Goal: Task Accomplishment & Management: Use online tool/utility

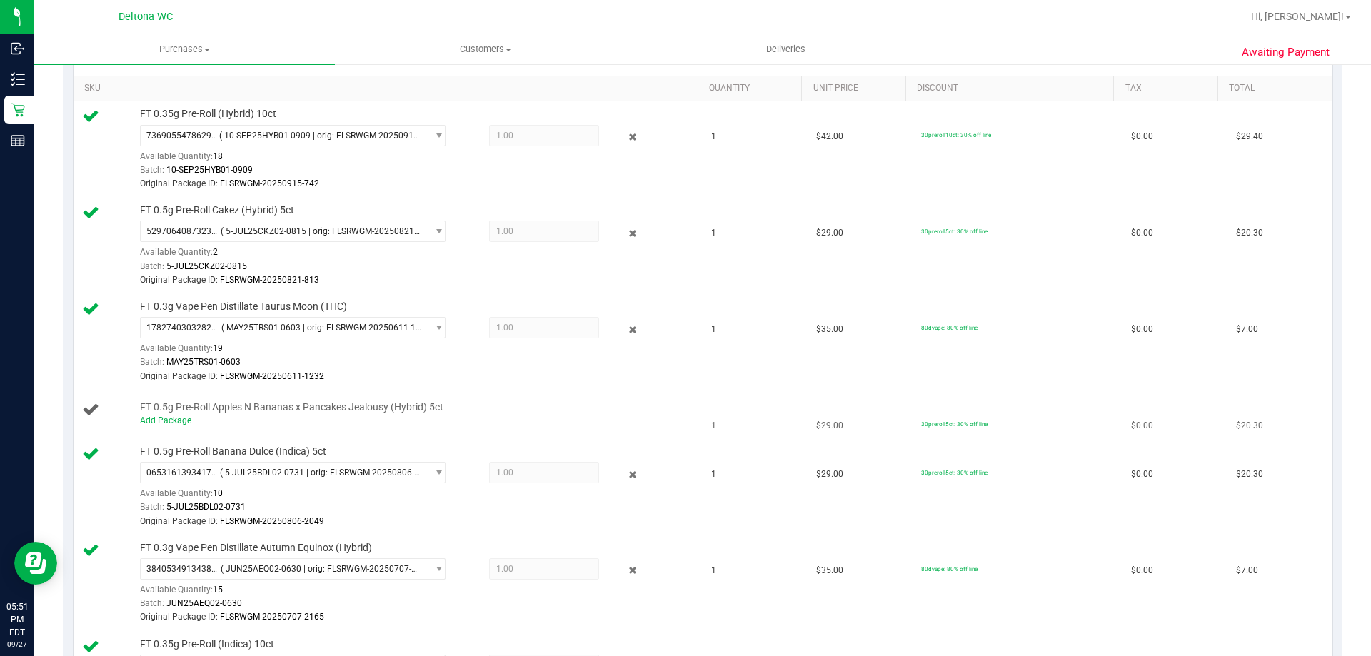
scroll to position [357, 0]
click at [258, 423] on div "Add Package" at bounding box center [415, 421] width 551 height 14
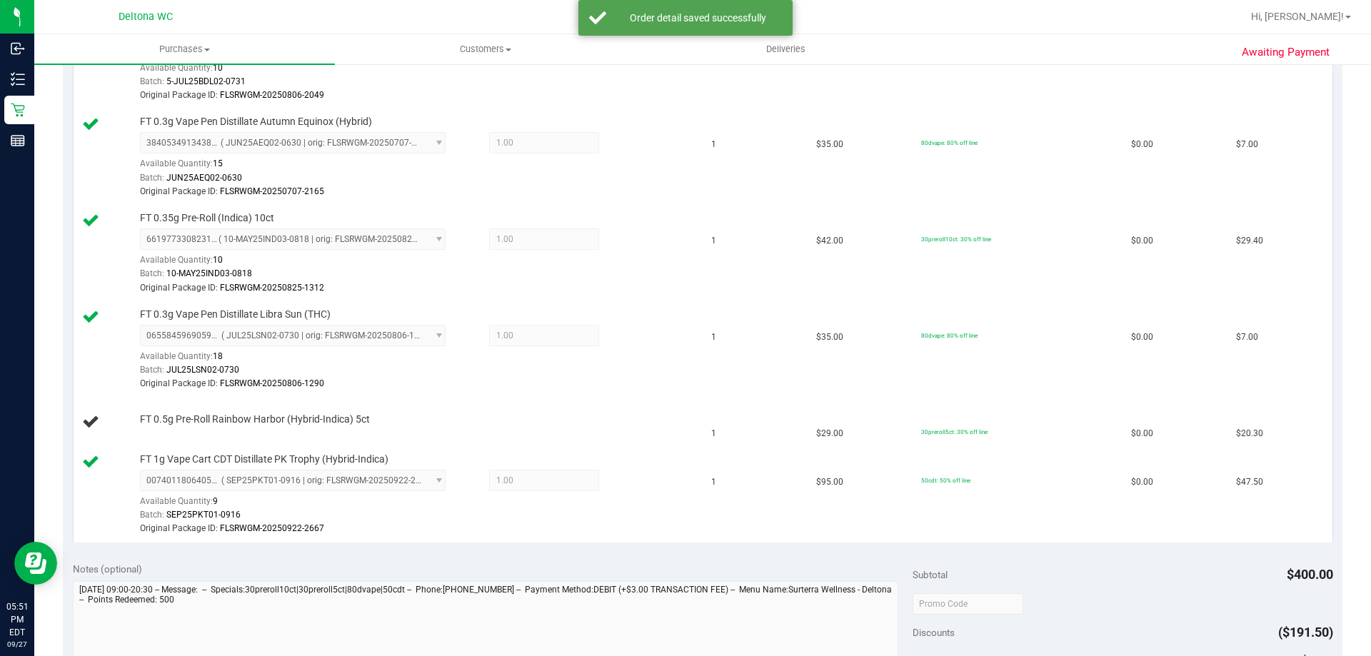
scroll to position [1000, 0]
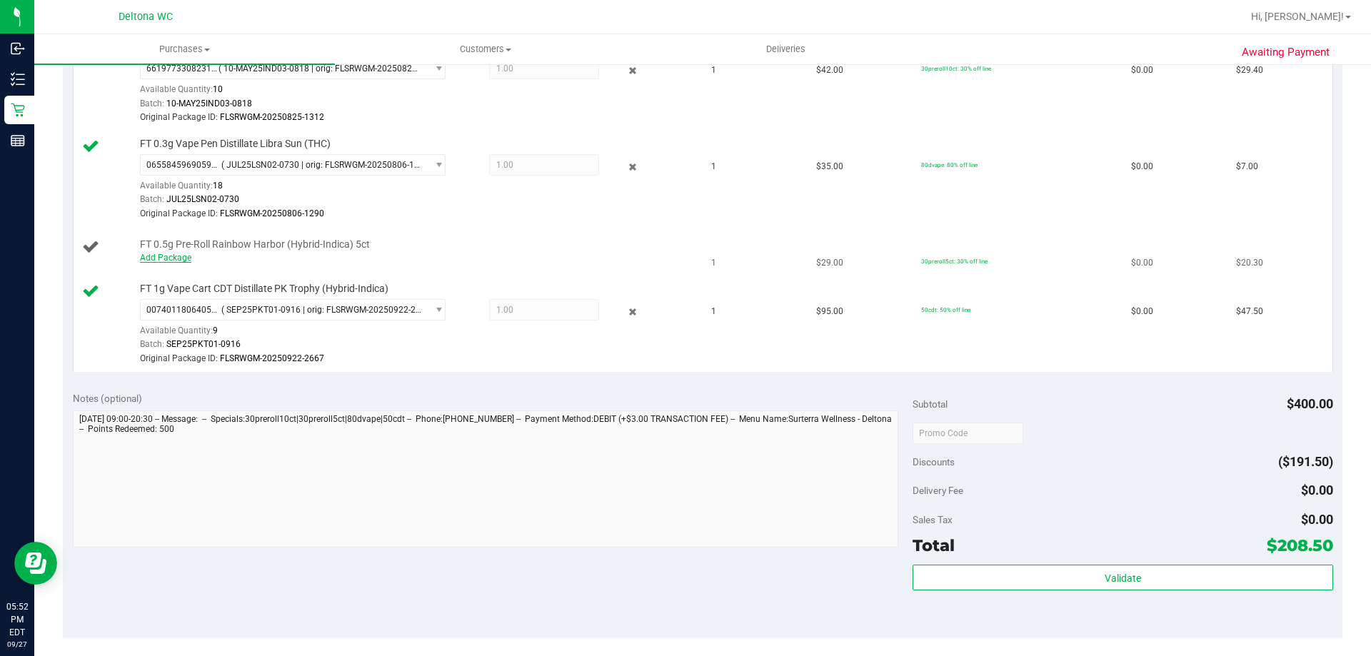
click at [169, 261] on link "Add Package" at bounding box center [165, 258] width 51 height 10
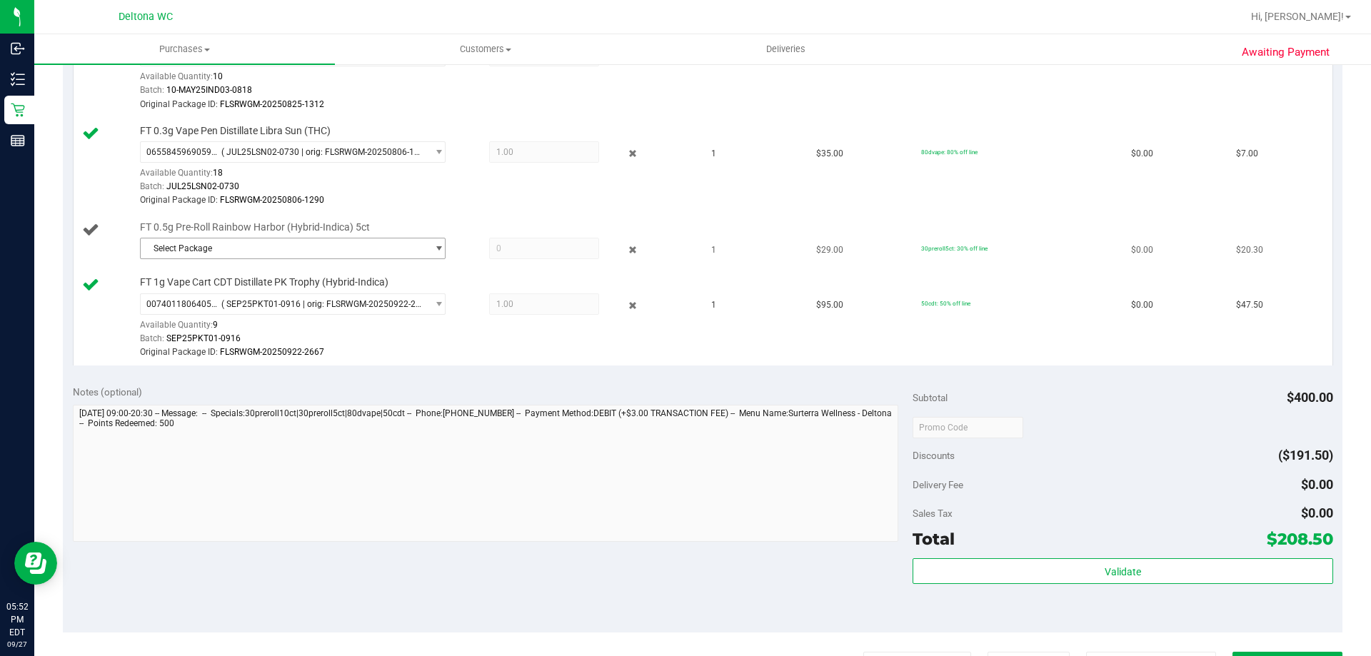
click at [426, 251] on span "select" at bounding box center [435, 249] width 18 height 20
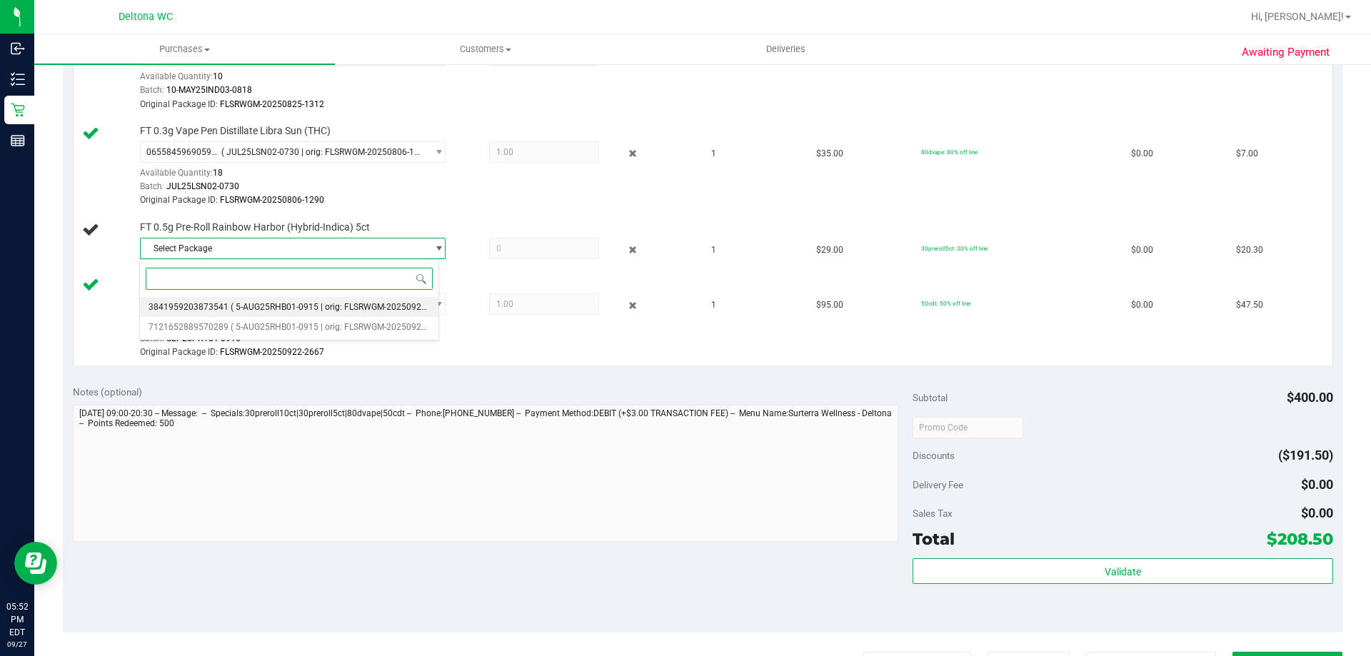
click at [383, 309] on span "( 5-AUG25RHB01-0915 | orig: FLSRWGM-20250922-354 )" at bounding box center [340, 307] width 218 height 10
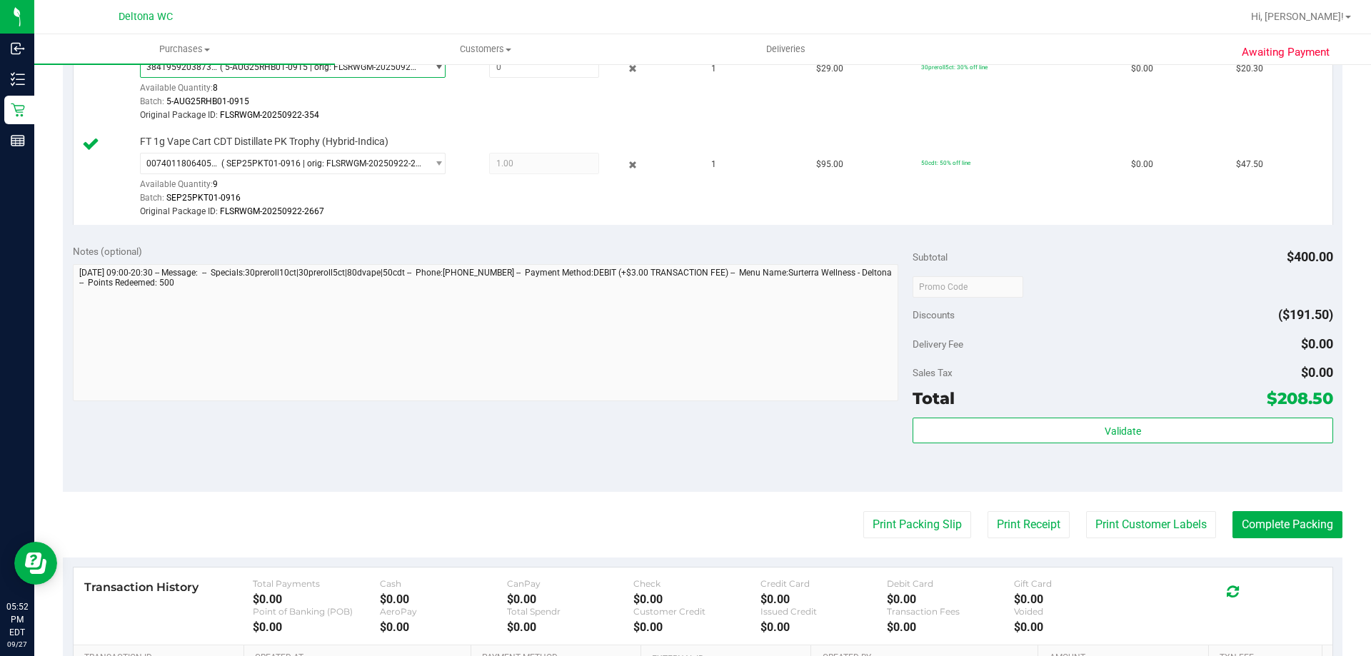
scroll to position [1286, 0]
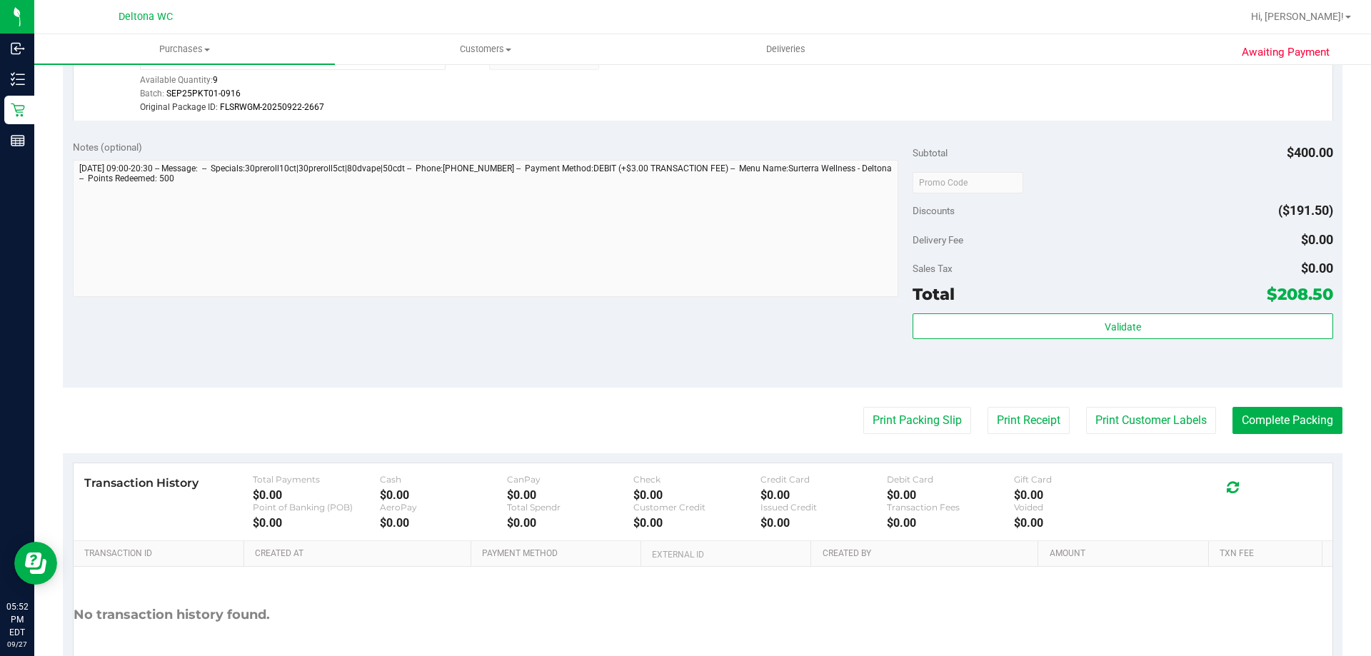
click at [879, 423] on button "Print Packing Slip" at bounding box center [918, 420] width 108 height 27
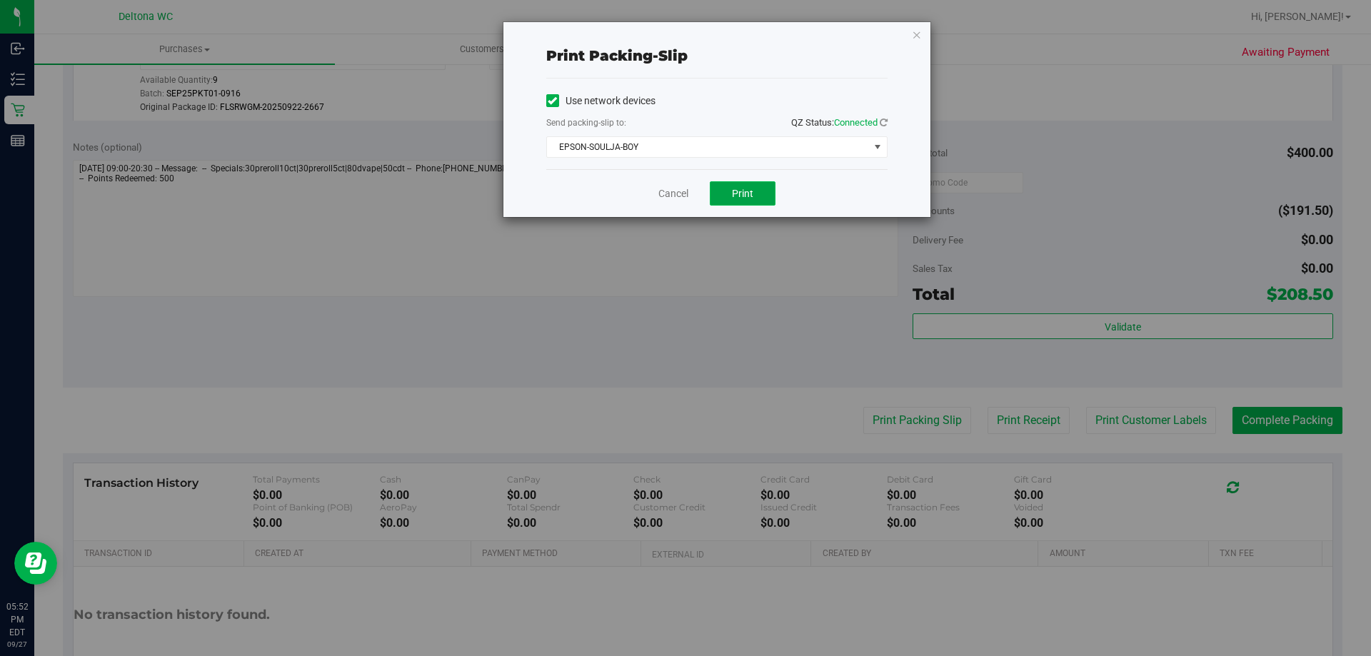
click at [740, 194] on span "Print" at bounding box center [742, 193] width 21 height 11
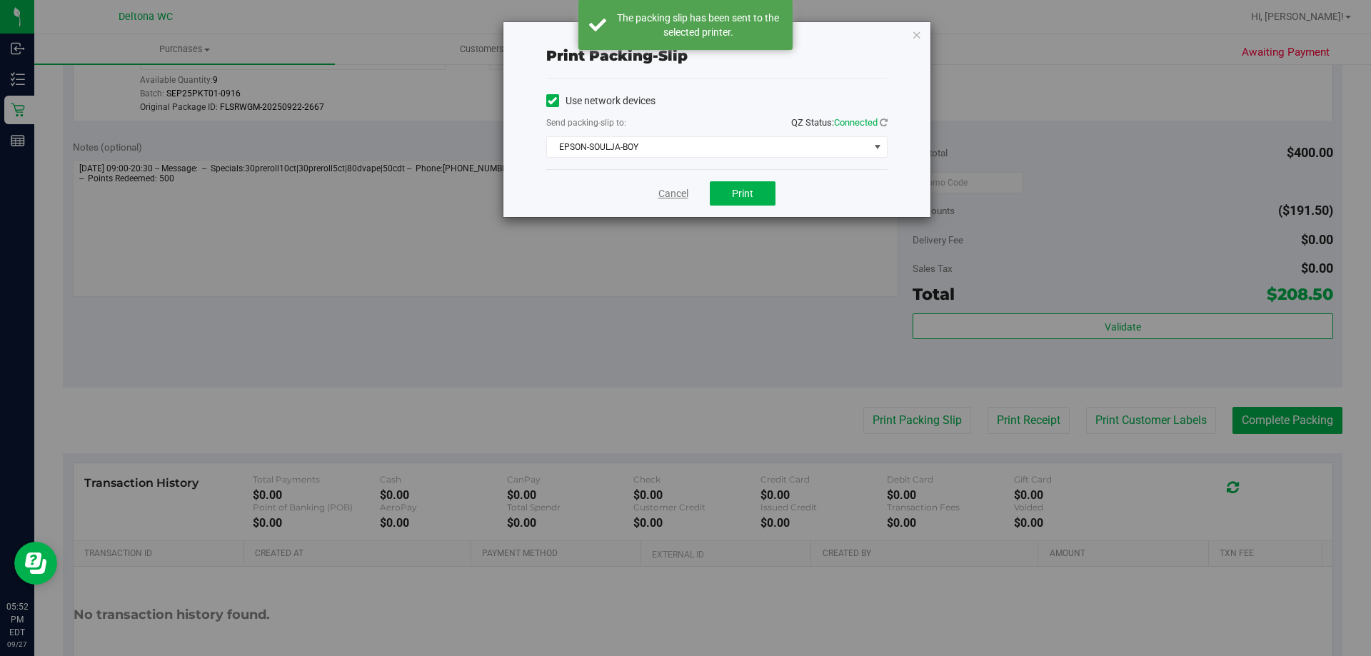
click at [676, 201] on link "Cancel" at bounding box center [674, 193] width 30 height 15
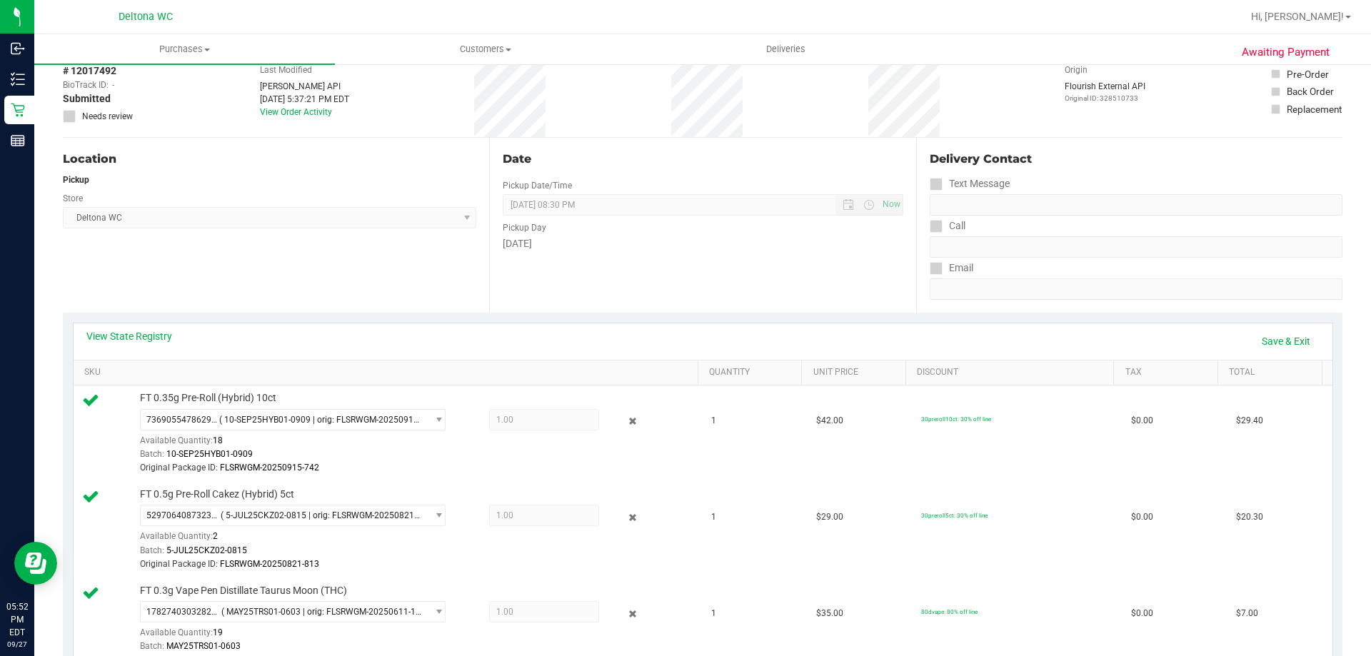
scroll to position [71, 0]
click at [1259, 344] on link "Save & Exit" at bounding box center [1286, 342] width 67 height 24
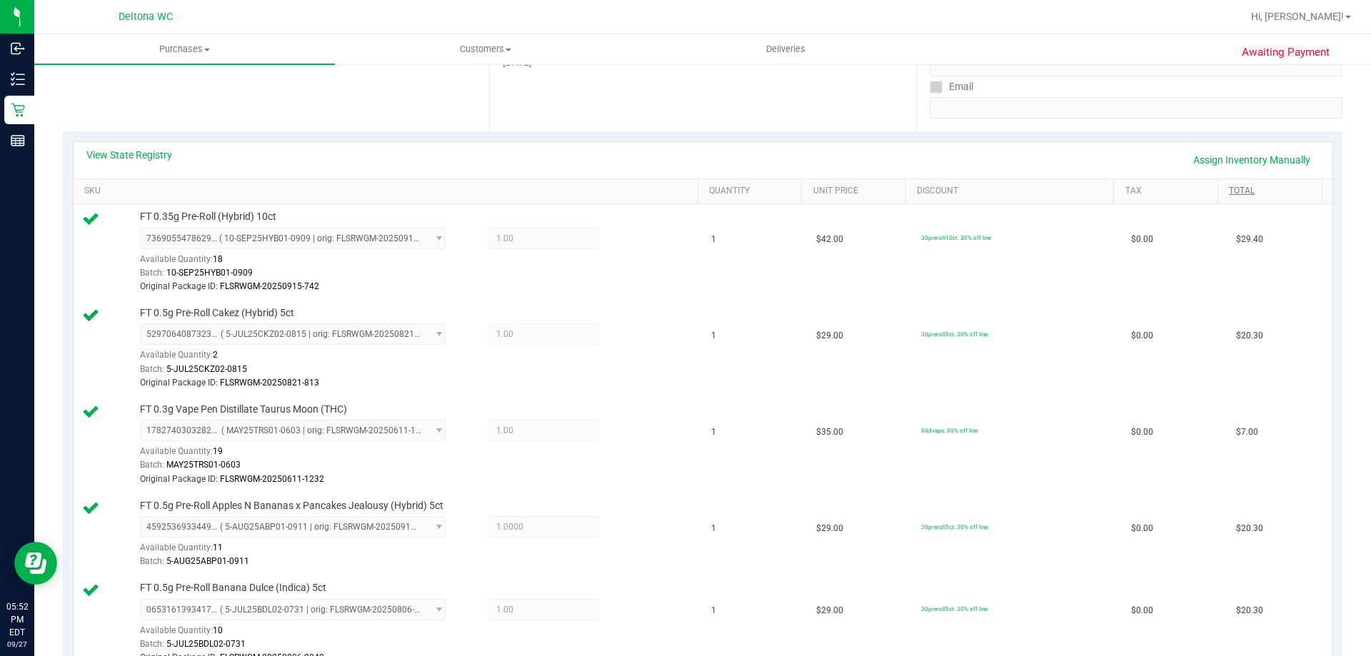
scroll to position [214, 0]
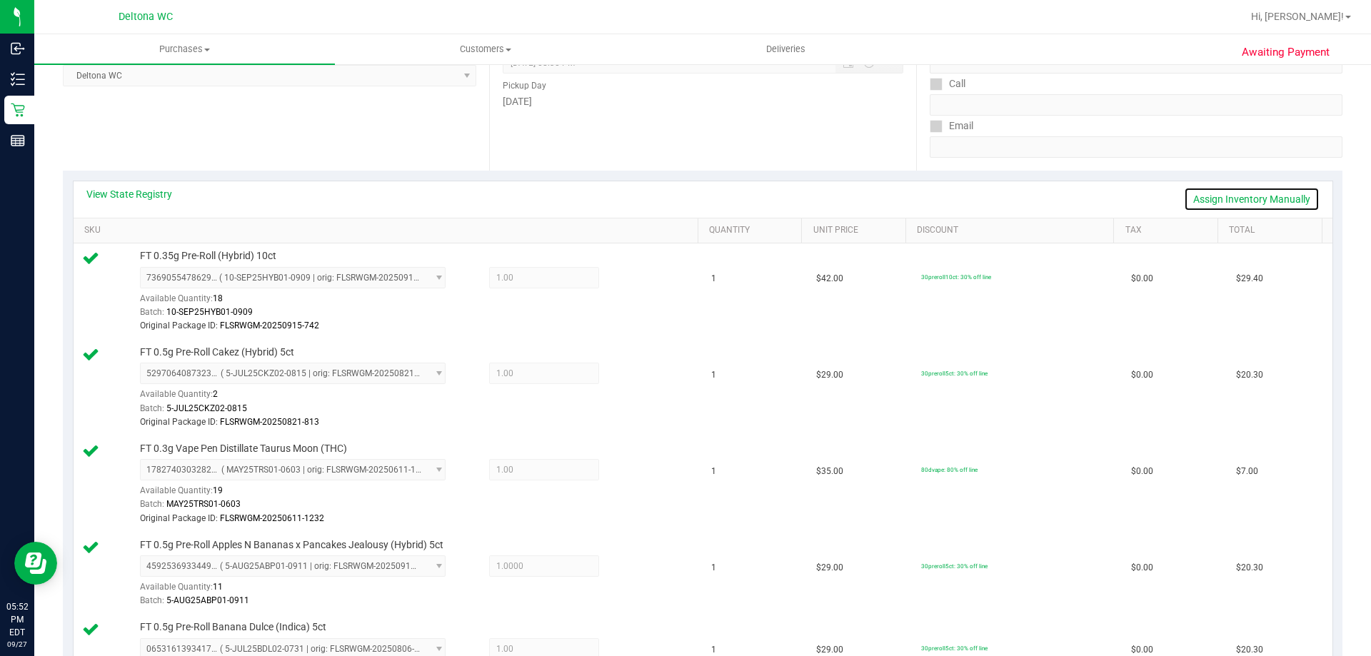
click at [1262, 187] on link "Assign Inventory Manually" at bounding box center [1252, 199] width 136 height 24
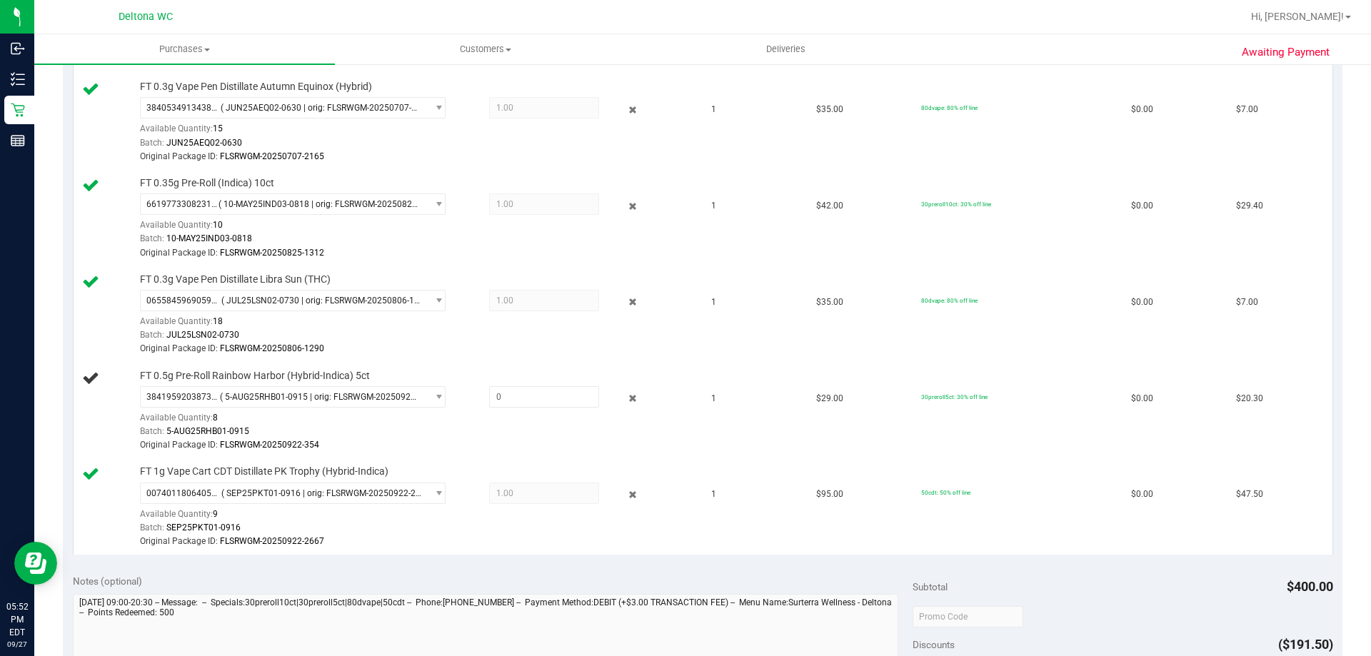
scroll to position [1000, 0]
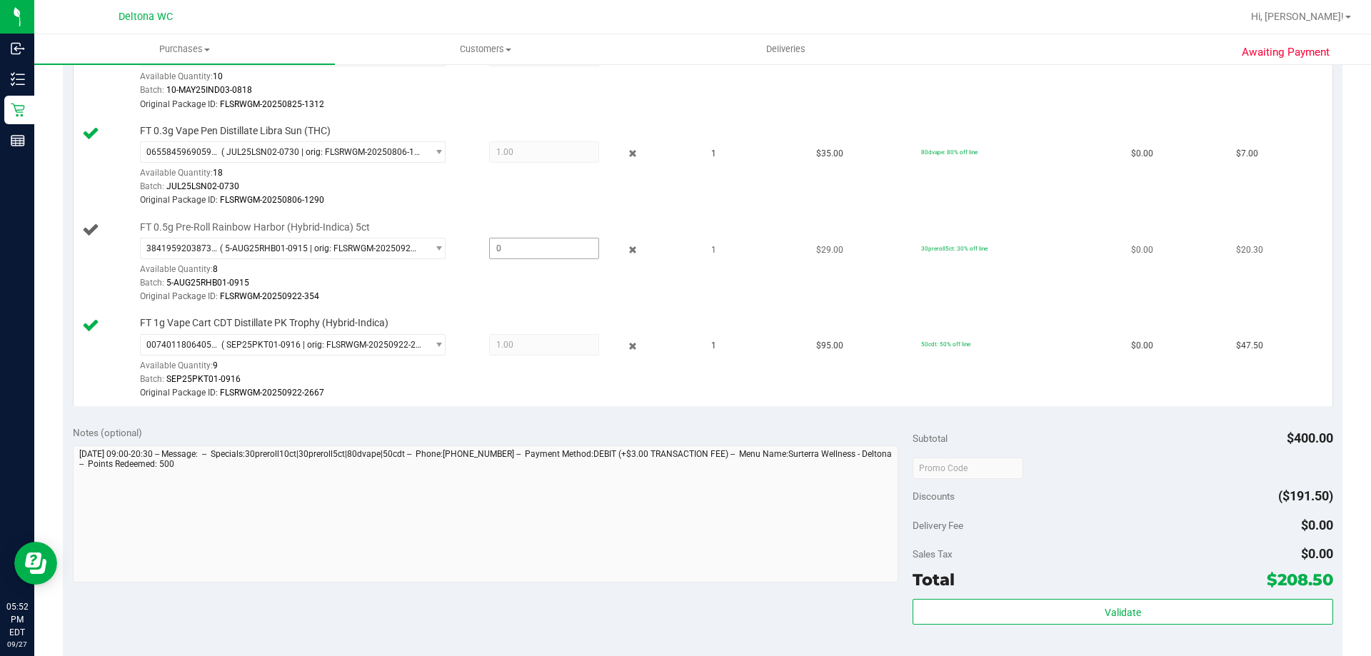
click at [544, 250] on span at bounding box center [544, 248] width 110 height 21
type input "1"
type input "1.0000"
click at [814, 221] on td "$29.00" at bounding box center [860, 263] width 105 height 96
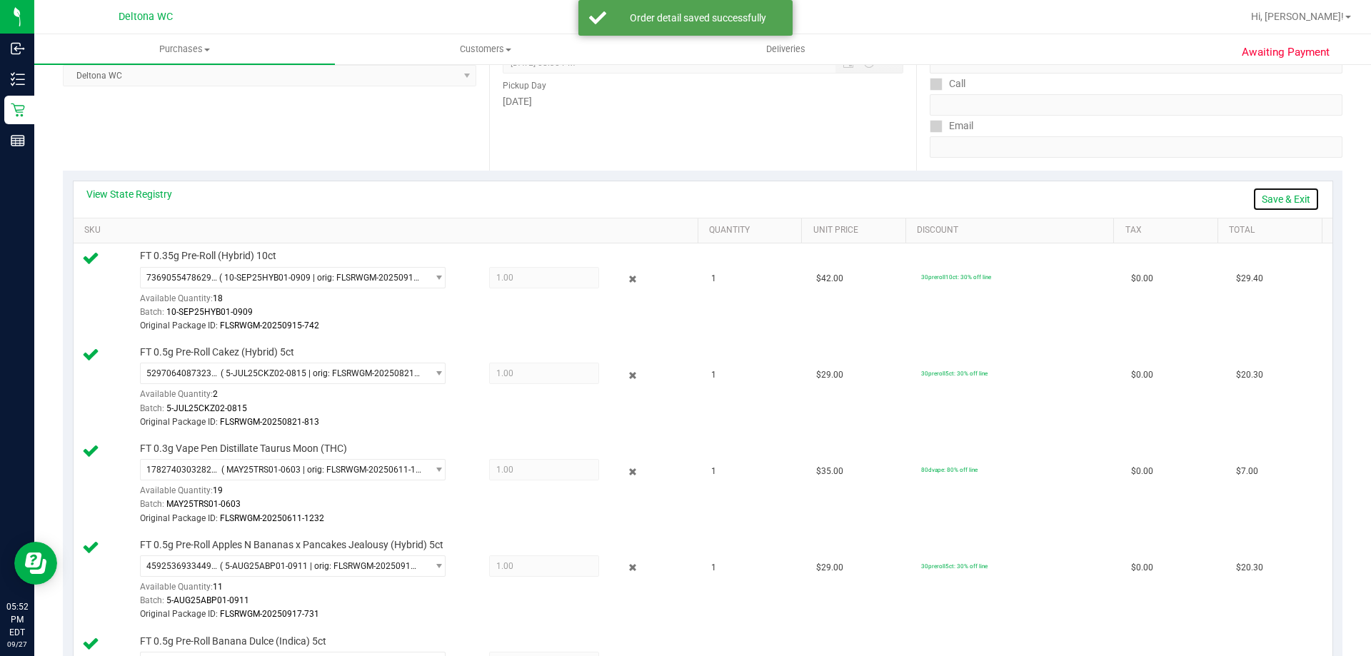
click at [1285, 200] on link "Save & Exit" at bounding box center [1286, 199] width 67 height 24
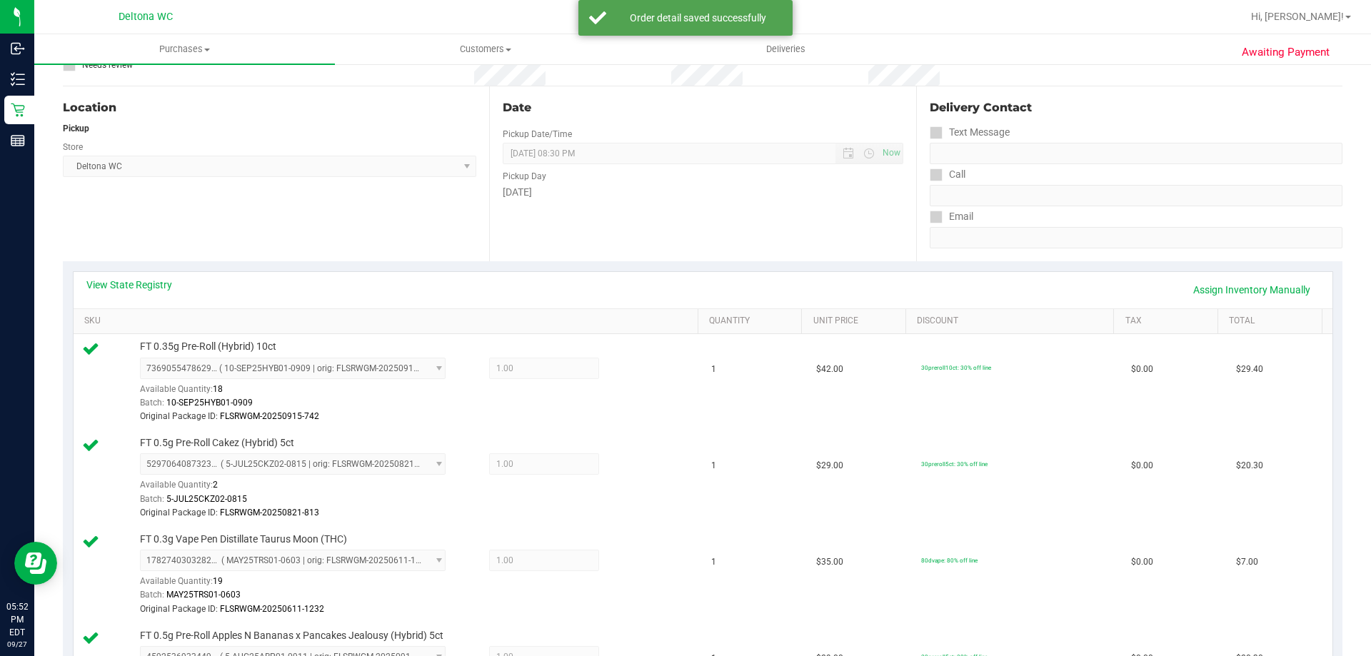
scroll to position [0, 0]
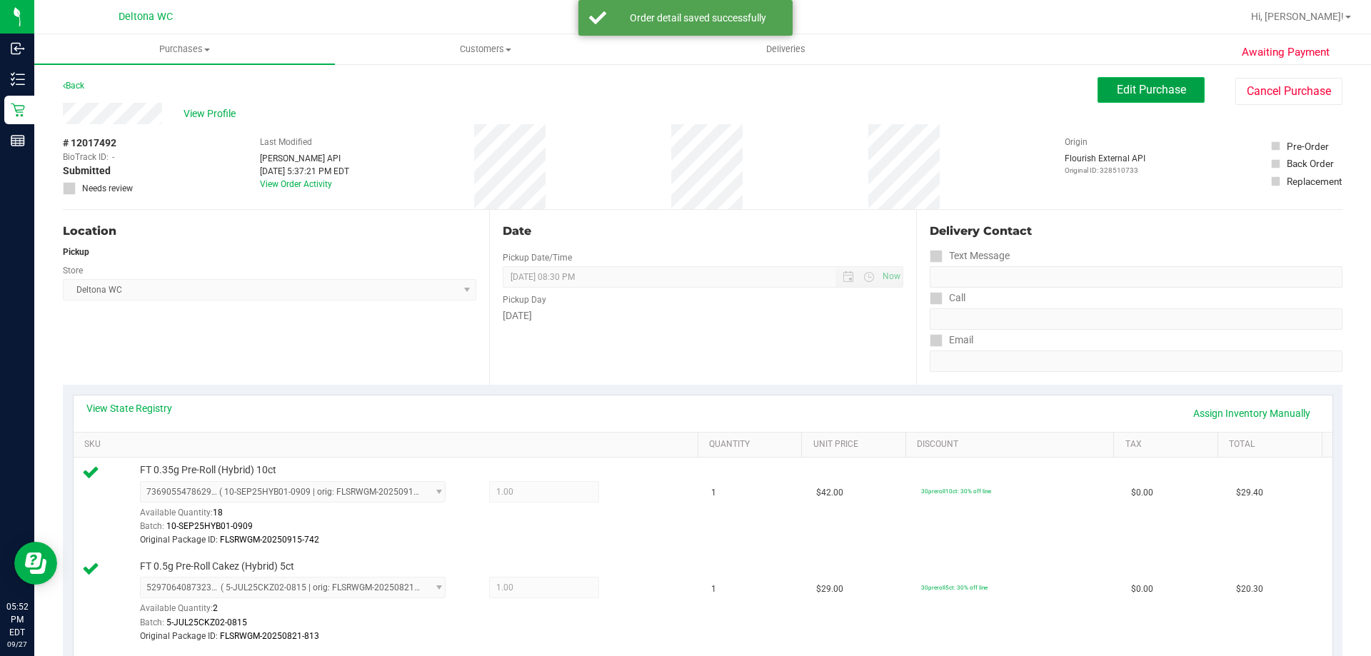
click at [1147, 90] on span "Edit Purchase" at bounding box center [1151, 90] width 69 height 14
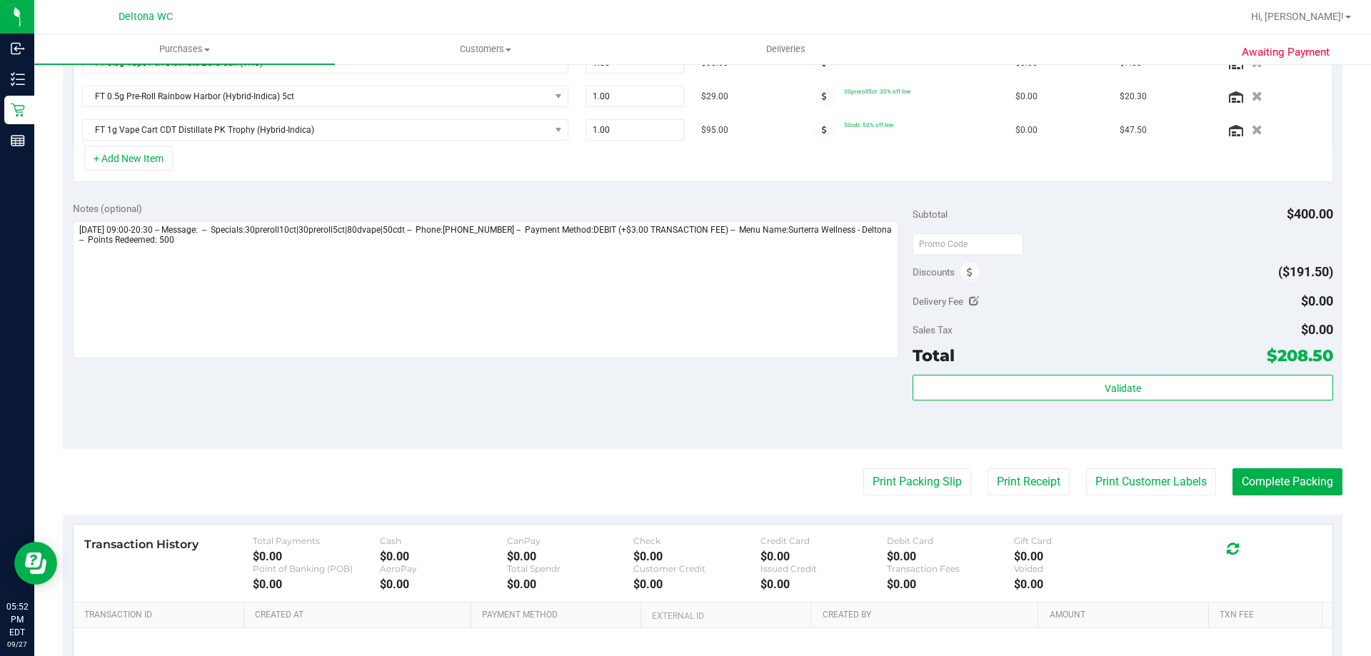
scroll to position [801, 0]
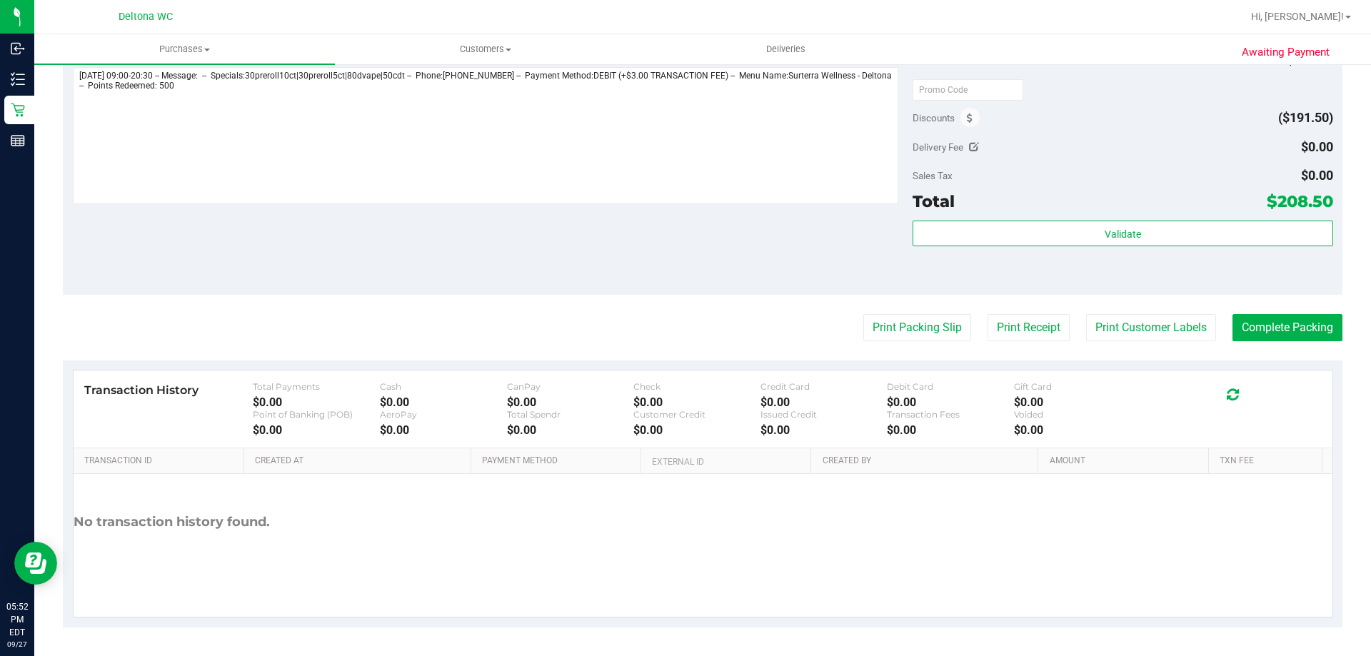
click at [956, 106] on div "Discounts" at bounding box center [946, 118] width 67 height 26
click at [962, 110] on span at bounding box center [970, 117] width 19 height 19
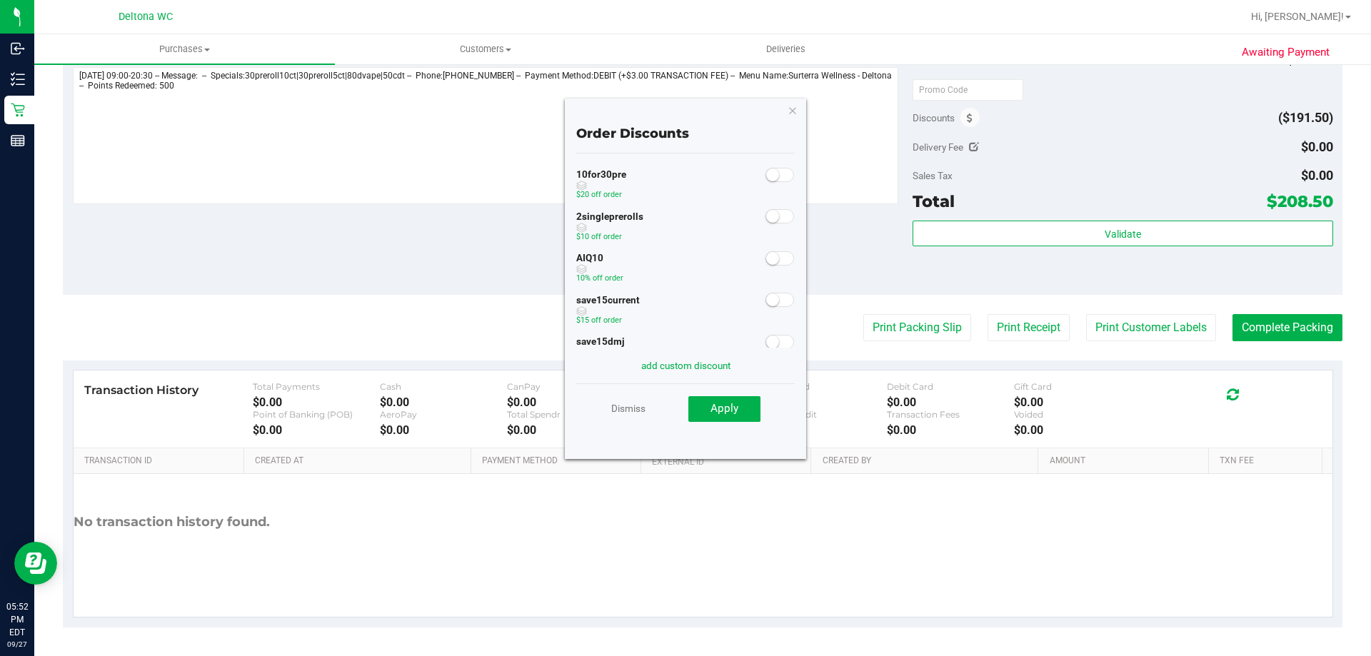
click at [771, 256] on span at bounding box center [780, 258] width 29 height 14
click at [732, 412] on span "Apply" at bounding box center [725, 408] width 28 height 13
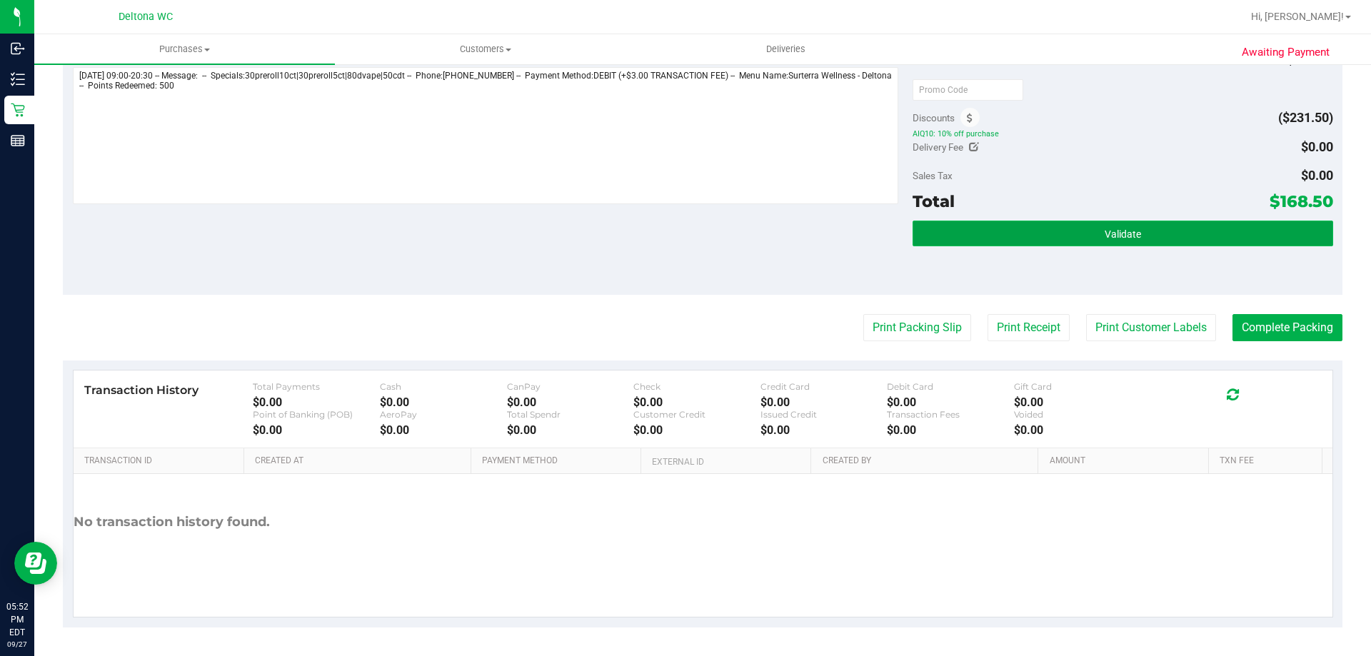
click at [1148, 229] on button "Validate" at bounding box center [1123, 234] width 420 height 26
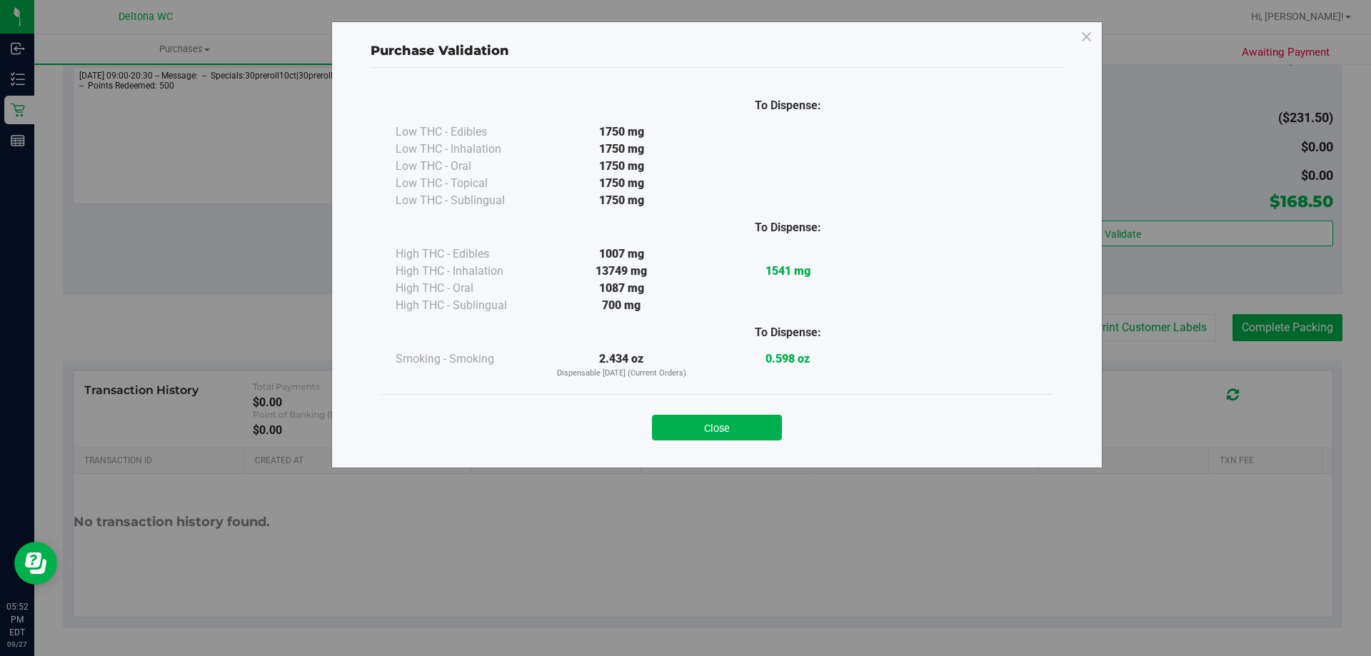
click at [770, 401] on div "Close" at bounding box center [716, 423] width 671 height 58
click at [752, 419] on button "Close" at bounding box center [717, 428] width 130 height 26
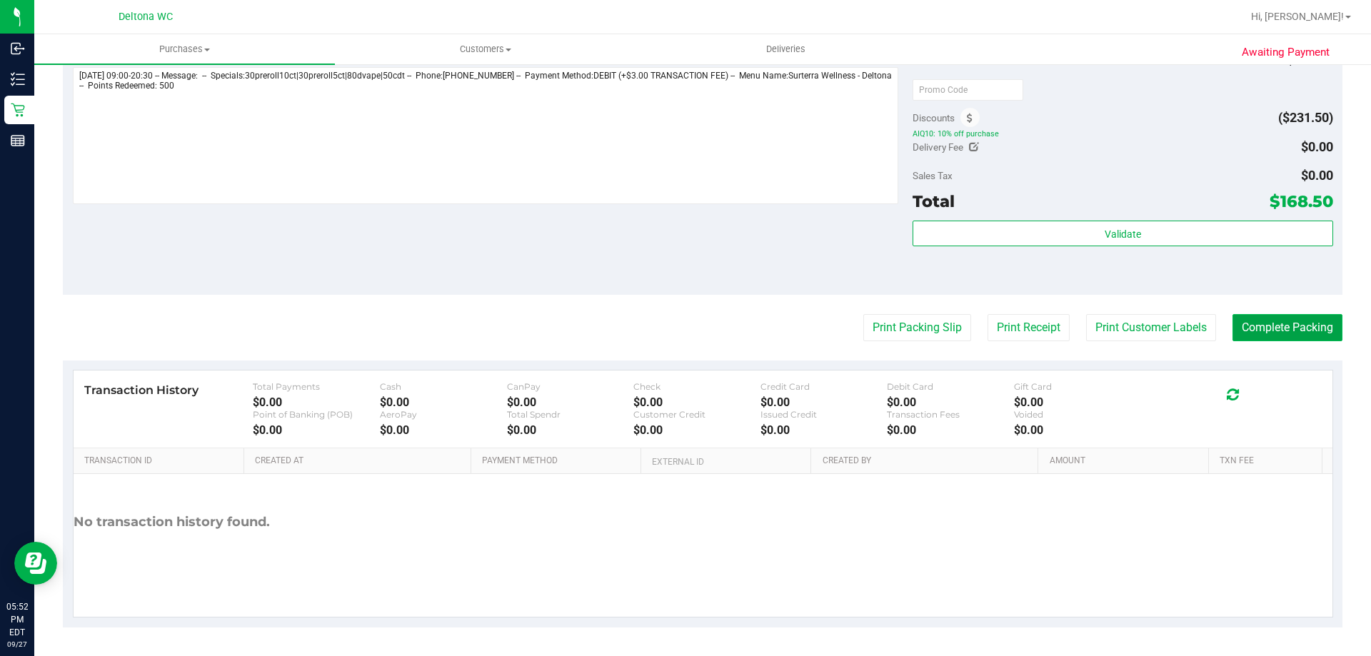
click at [1263, 326] on button "Complete Packing" at bounding box center [1288, 327] width 110 height 27
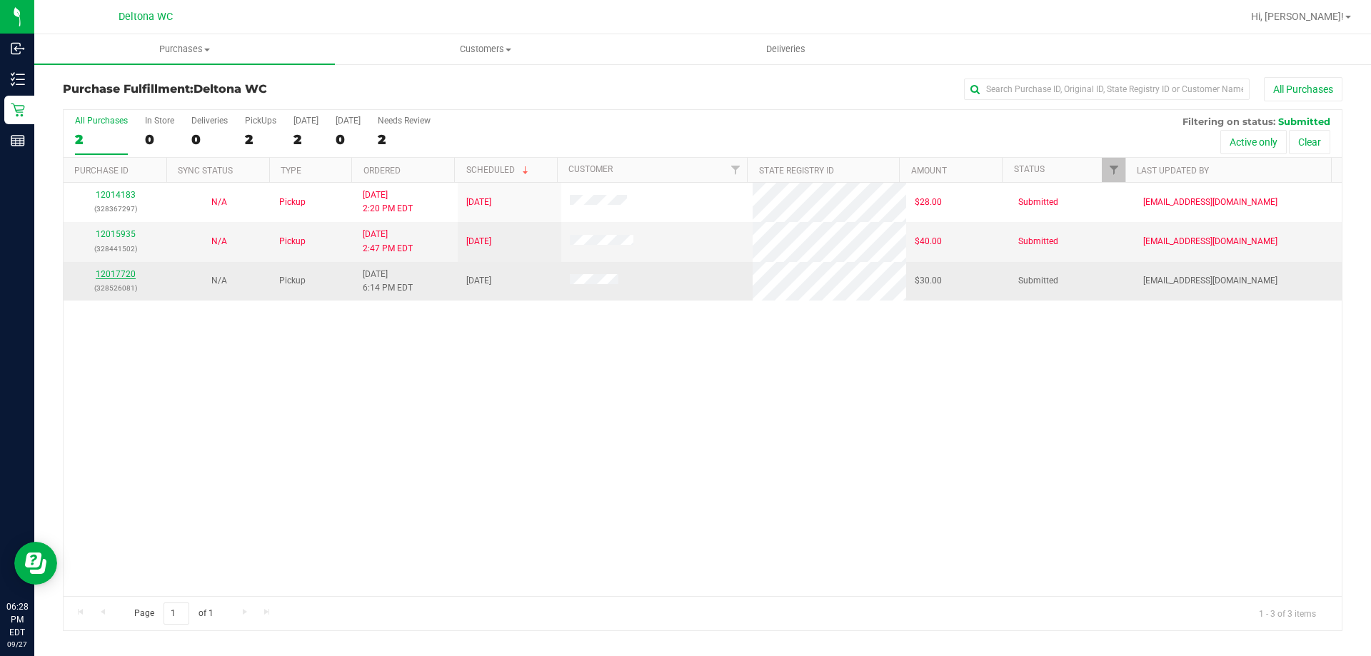
click at [121, 274] on link "12017720" at bounding box center [116, 274] width 40 height 10
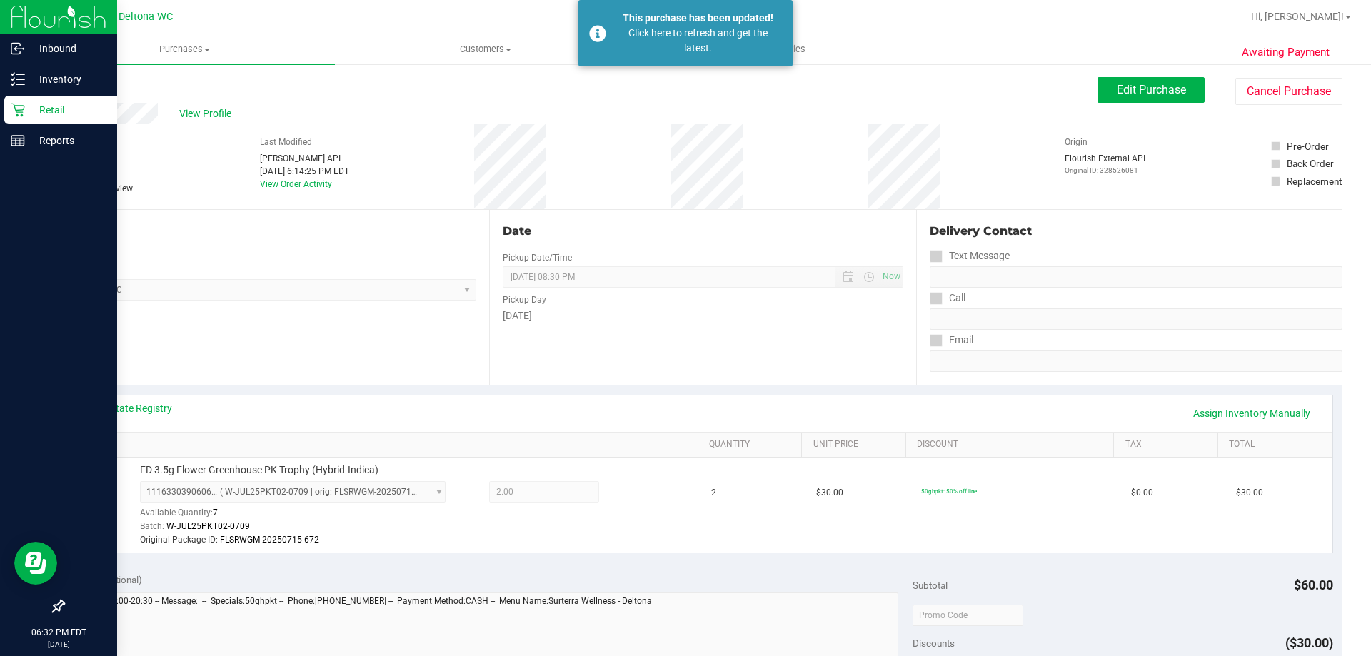
click at [16, 116] on icon at bounding box center [18, 110] width 14 height 14
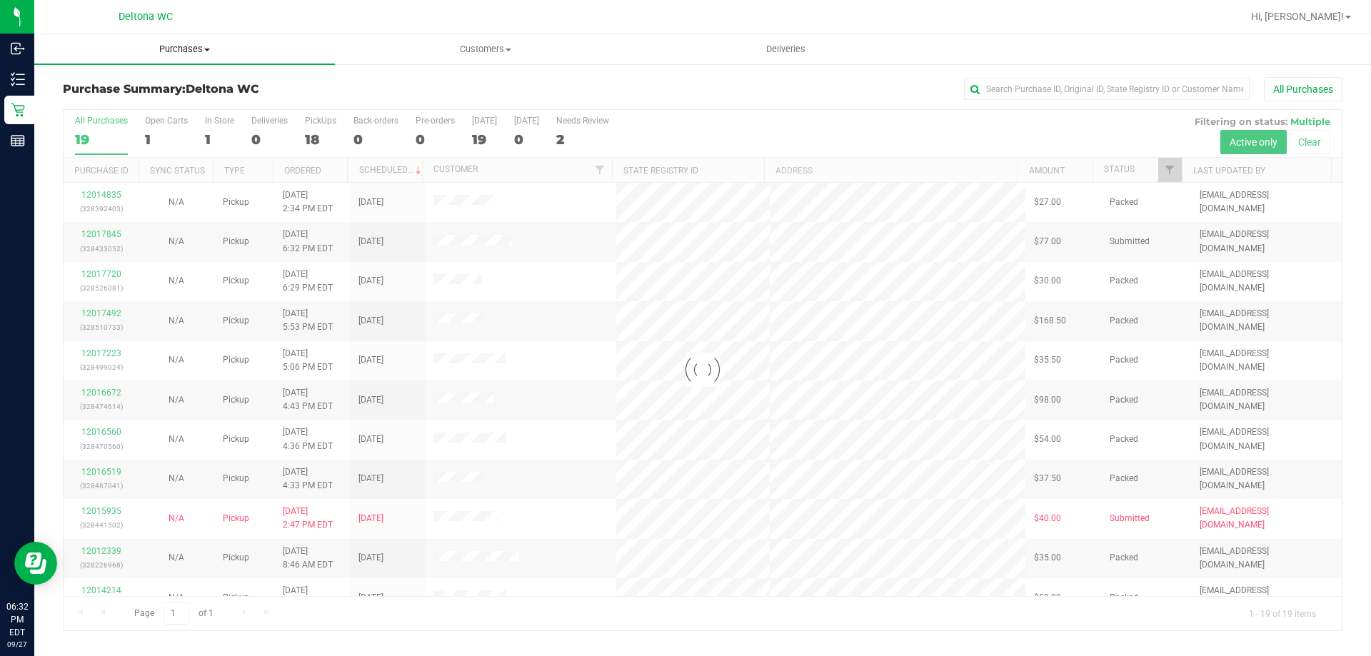
click at [191, 61] on uib-tab-heading "Purchases Summary of purchases Fulfillment All purchases" at bounding box center [184, 49] width 301 height 30
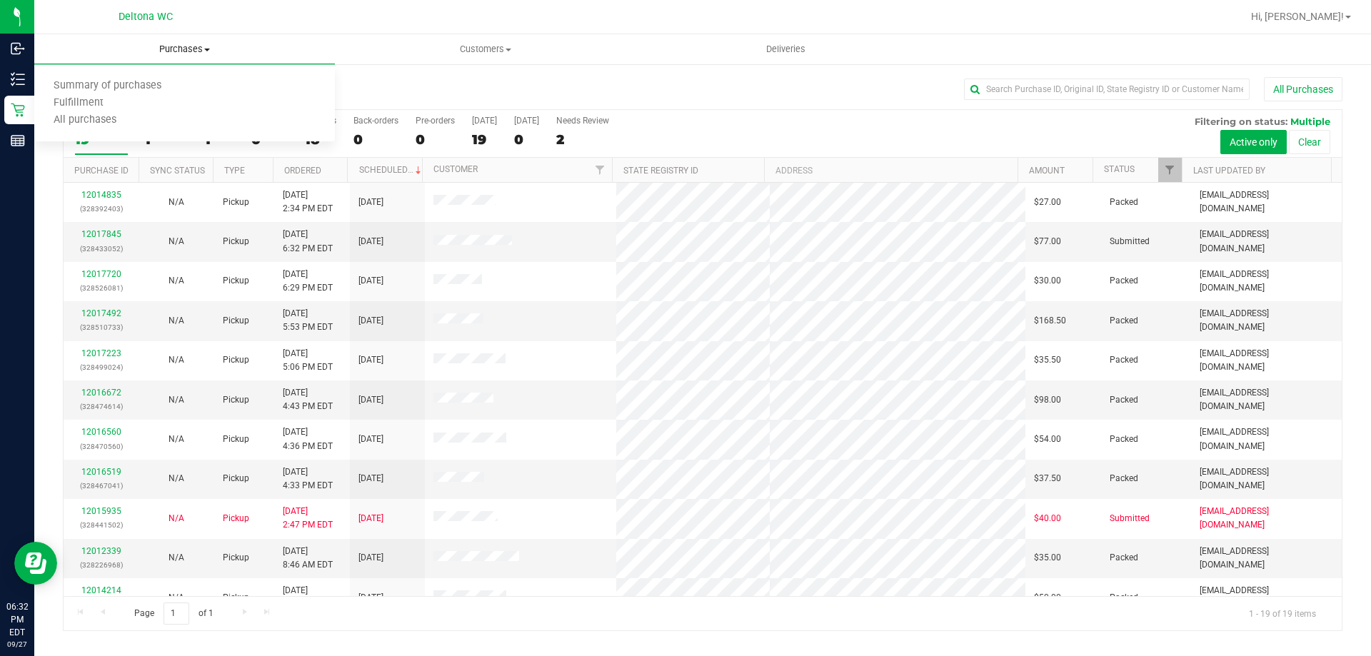
click at [193, 54] on span "Purchases" at bounding box center [184, 49] width 301 height 13
click at [194, 54] on span "Purchases" at bounding box center [184, 49] width 301 height 13
click at [166, 104] on li "Fulfillment" at bounding box center [184, 103] width 301 height 17
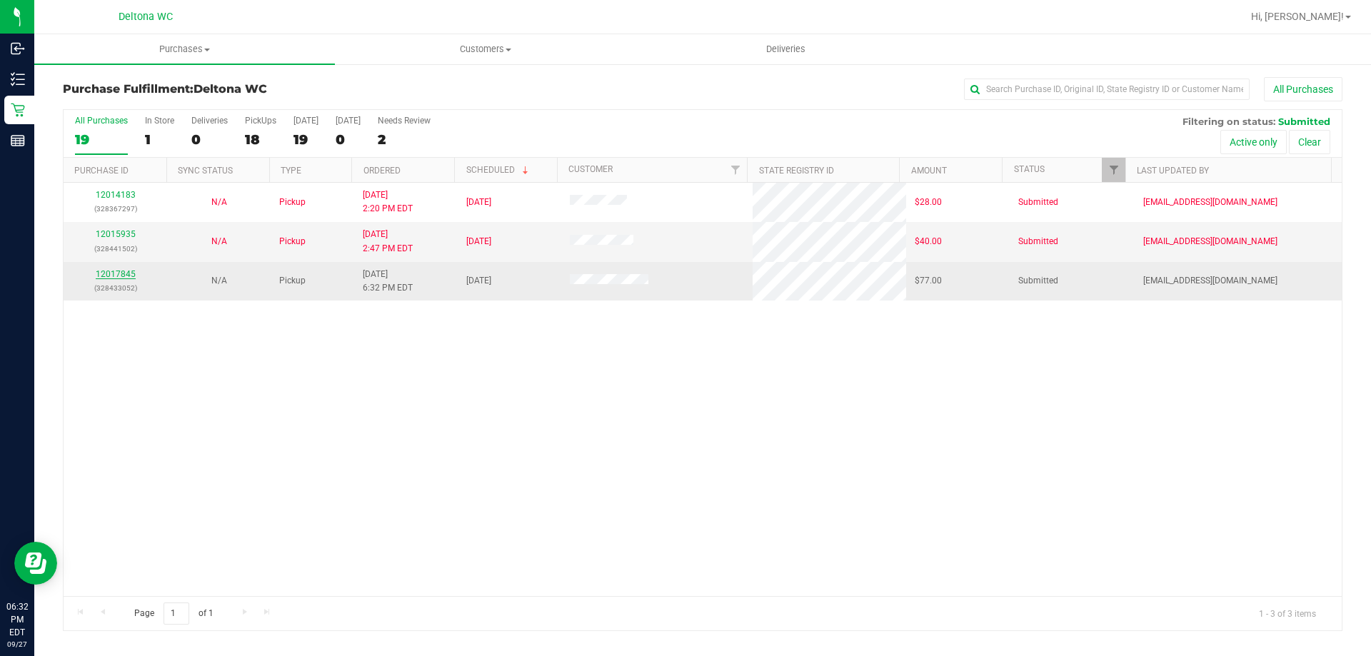
click at [126, 274] on link "12017845" at bounding box center [116, 274] width 40 height 10
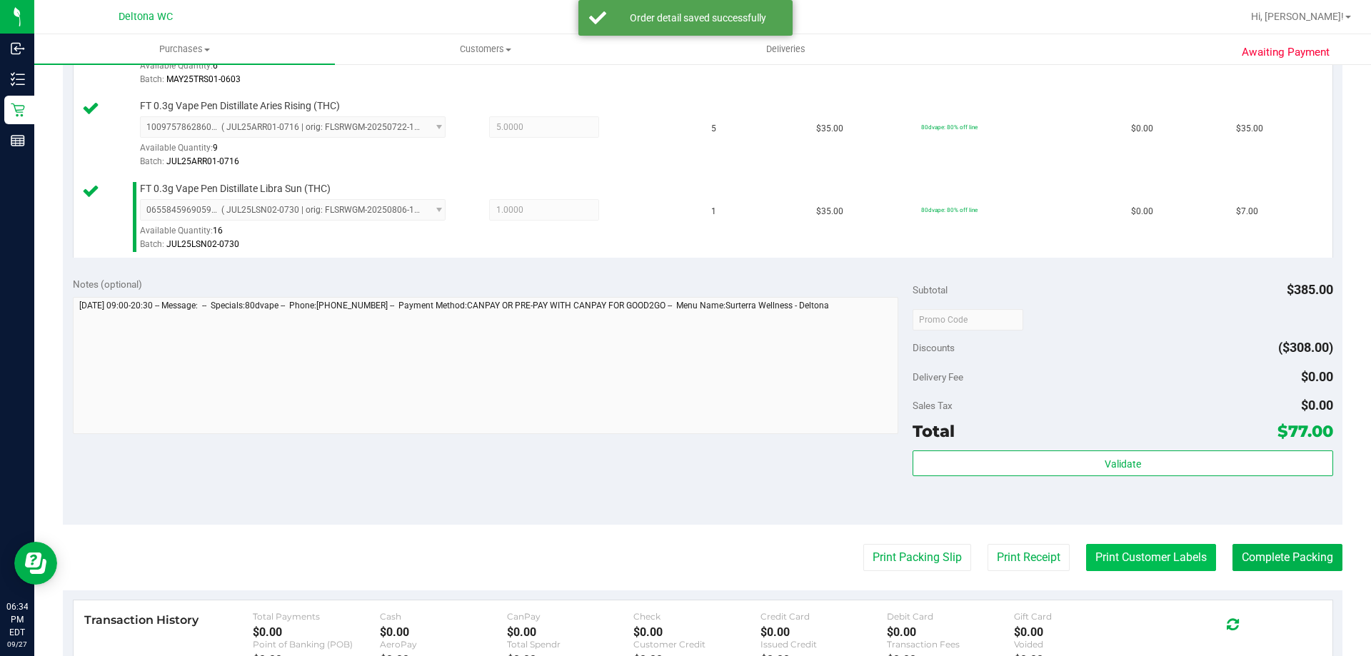
scroll to position [500, 0]
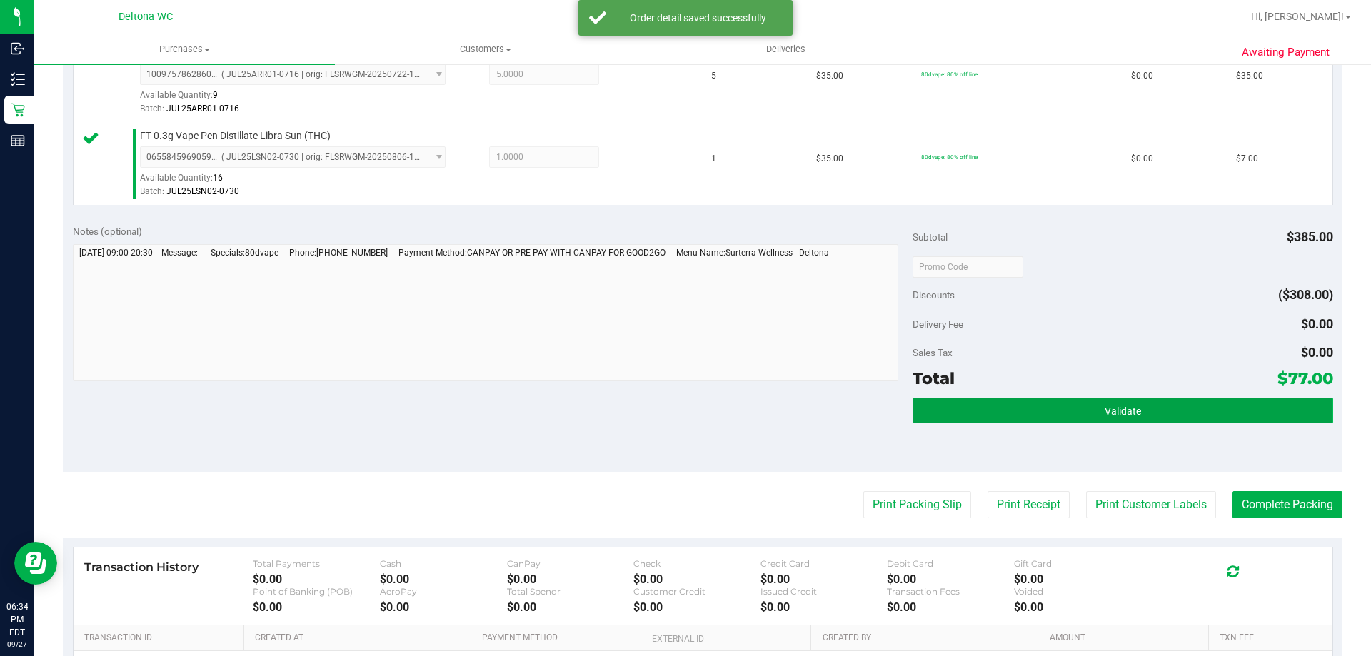
click at [1015, 418] on button "Validate" at bounding box center [1123, 411] width 420 height 26
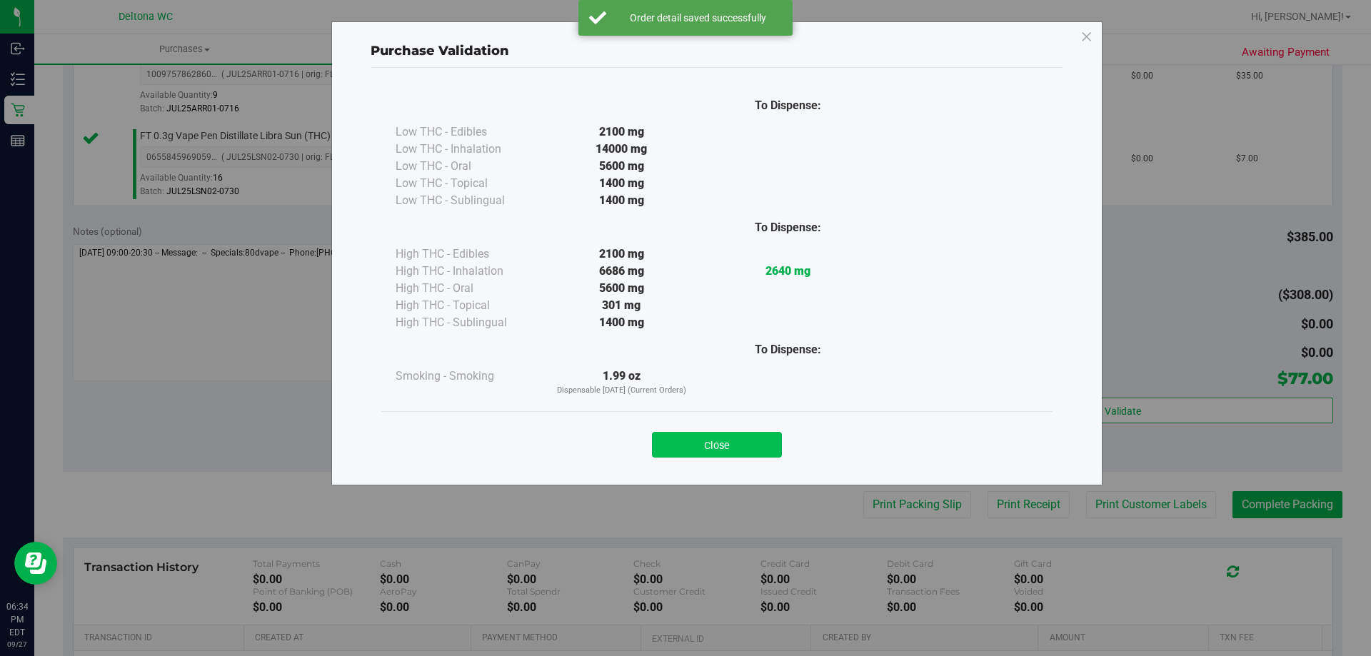
click at [732, 450] on button "Close" at bounding box center [717, 445] width 130 height 26
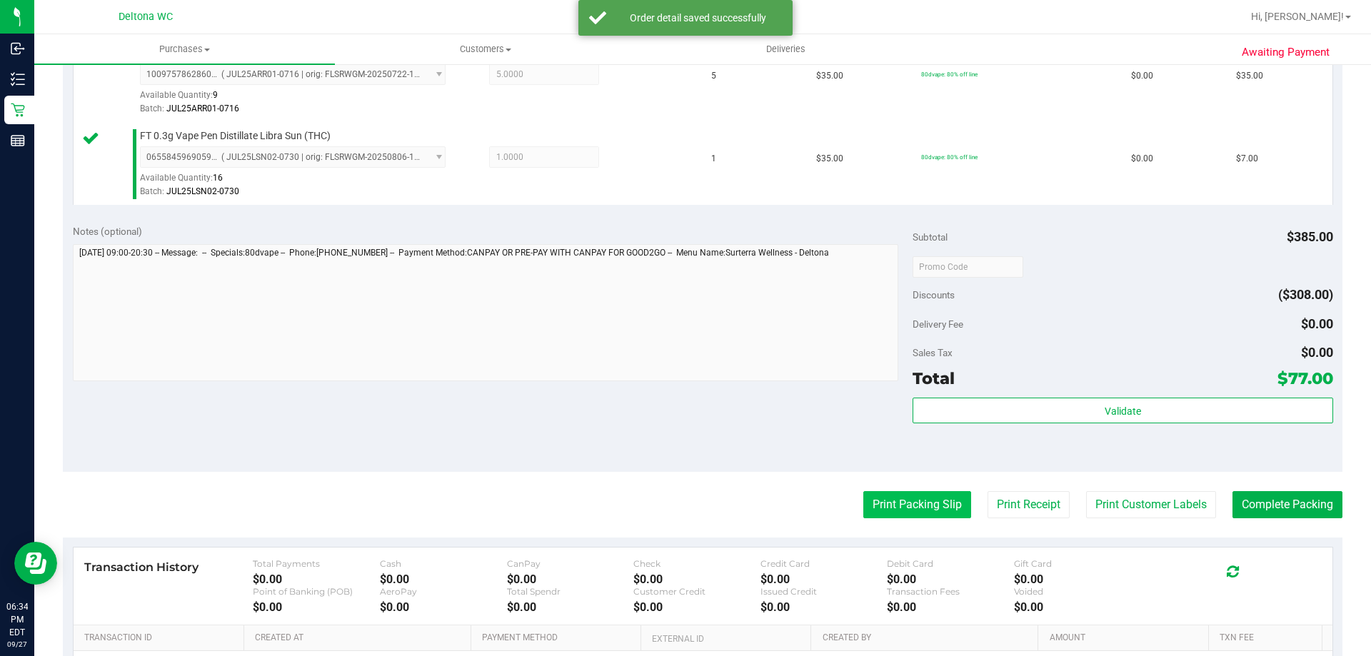
click at [864, 498] on button "Print Packing Slip" at bounding box center [918, 504] width 108 height 27
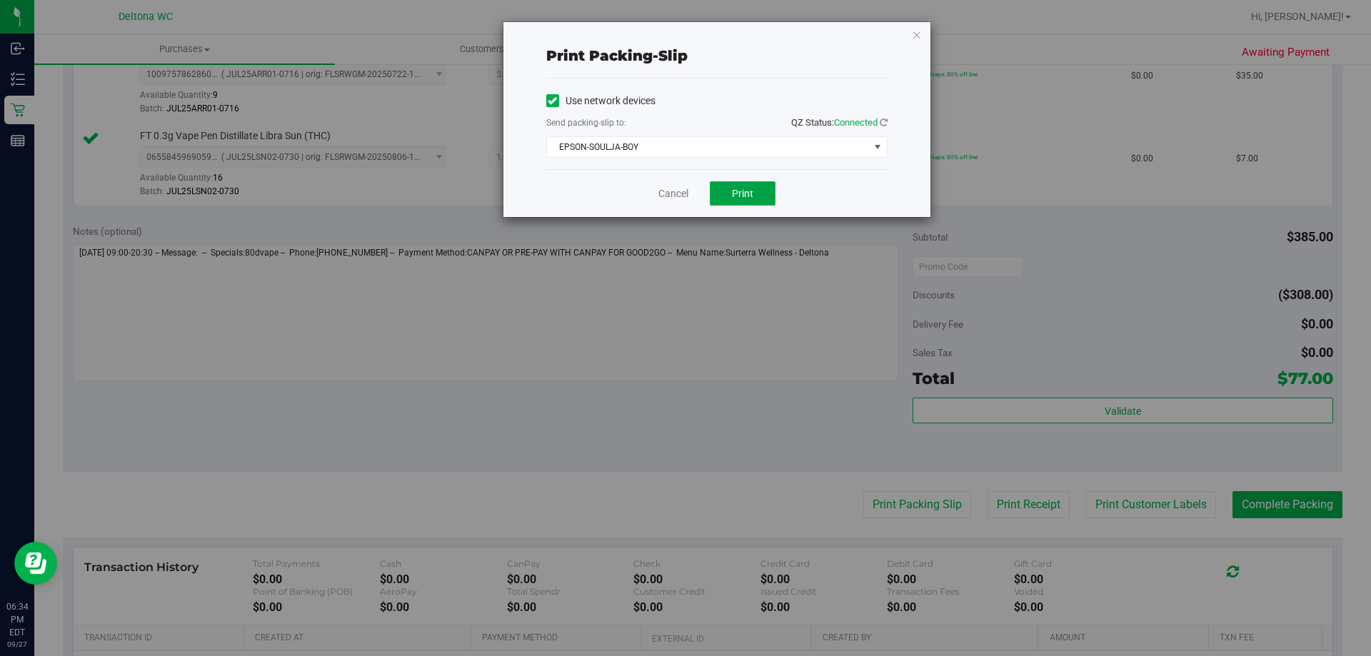
click at [761, 190] on button "Print" at bounding box center [743, 193] width 66 height 24
click at [661, 196] on link "Cancel" at bounding box center [674, 193] width 30 height 15
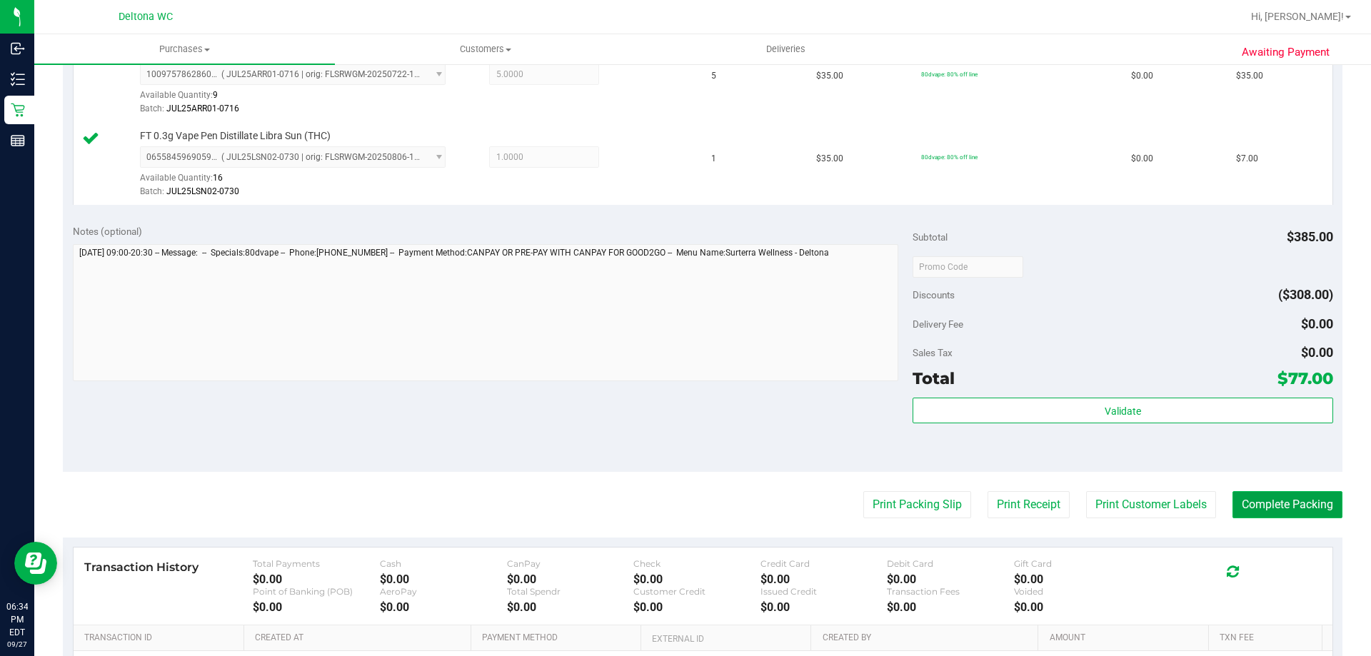
click at [1283, 503] on button "Complete Packing" at bounding box center [1288, 504] width 110 height 27
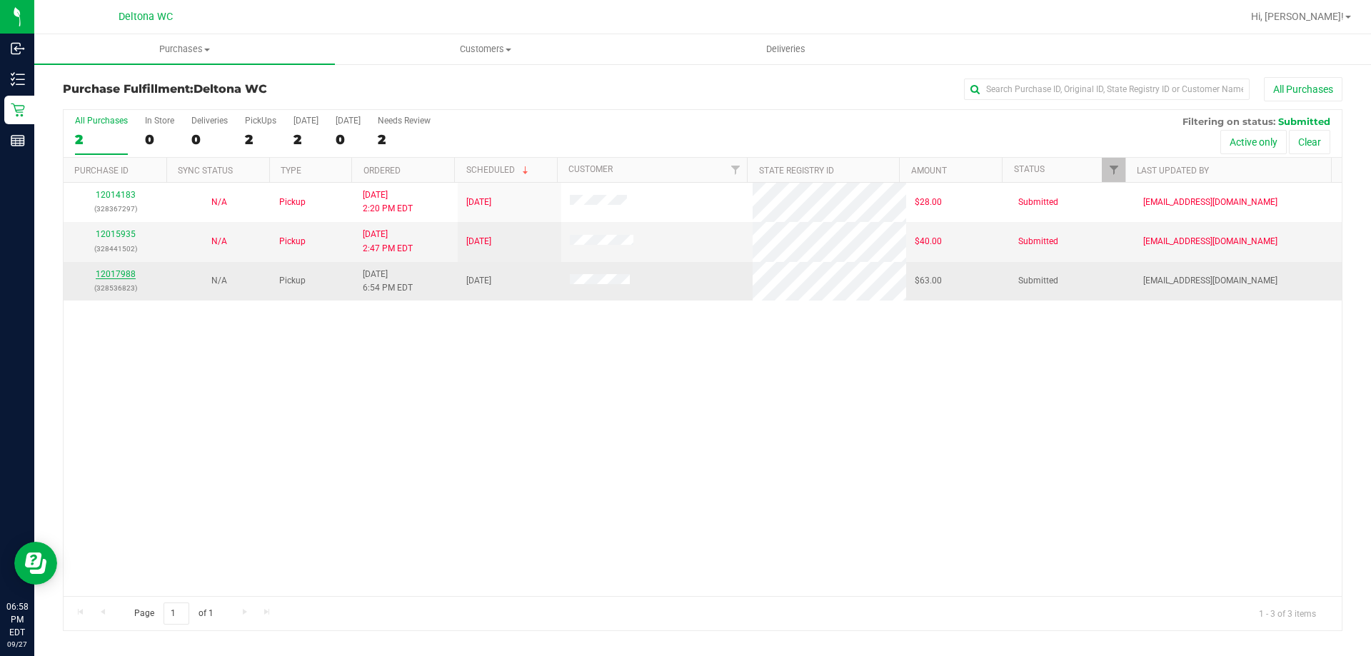
click at [124, 271] on link "12017988" at bounding box center [116, 274] width 40 height 10
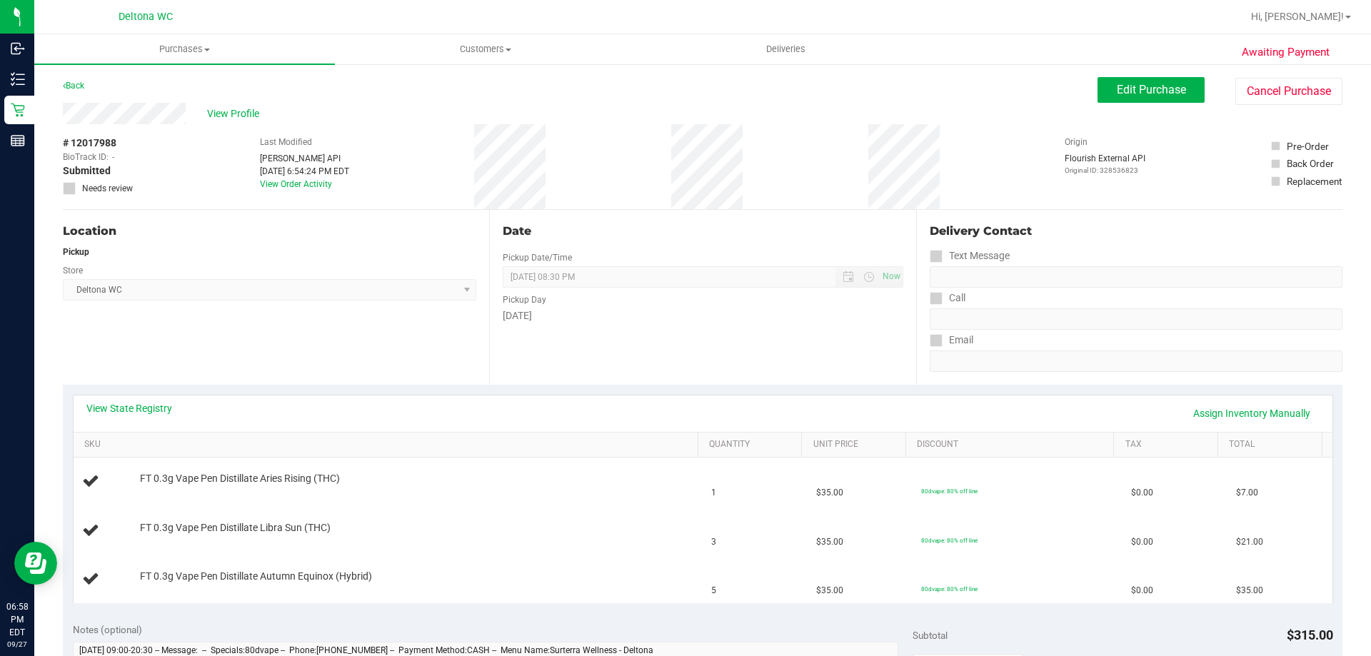
drag, startPoint x: 355, startPoint y: 384, endPoint x: 365, endPoint y: 386, distance: 10.4
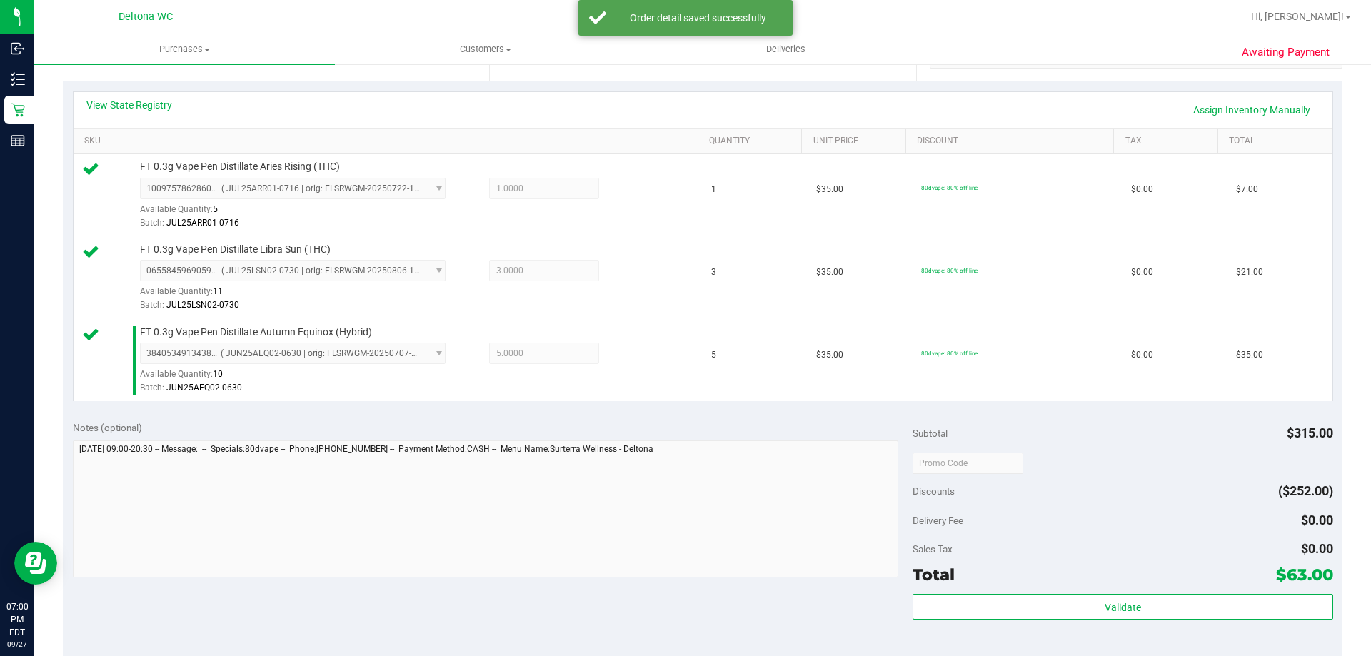
scroll to position [500, 0]
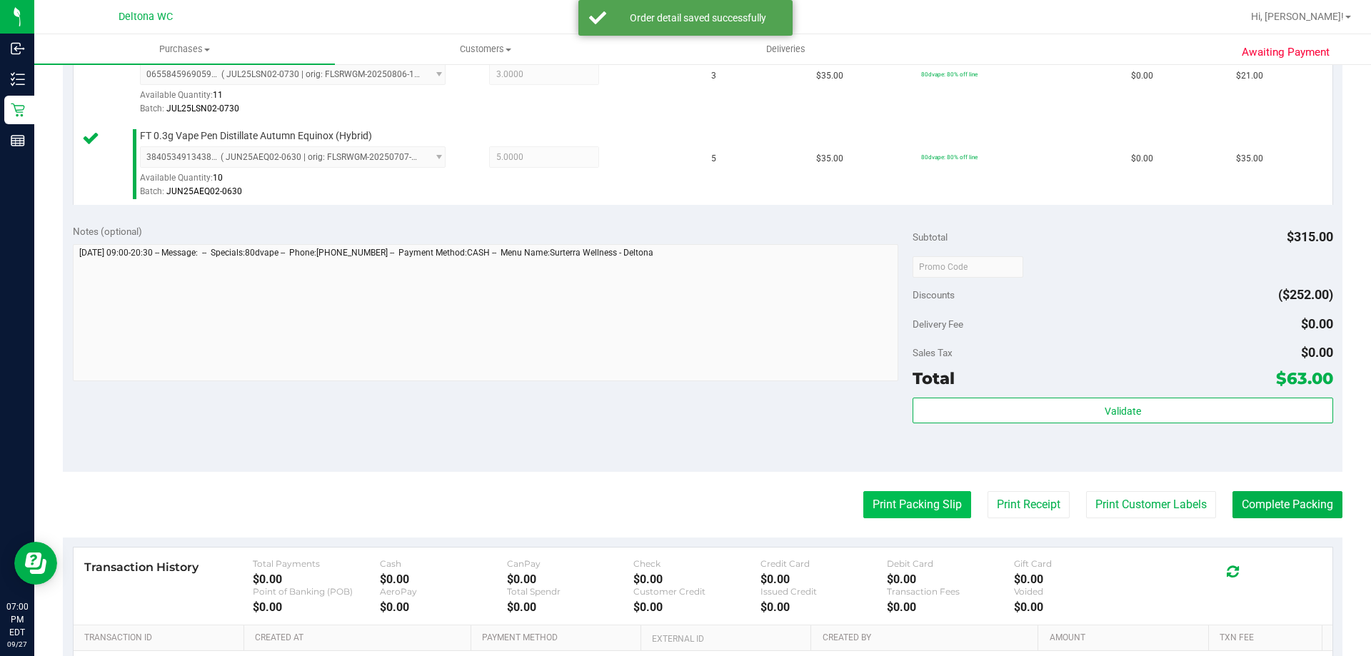
click at [869, 510] on button "Print Packing Slip" at bounding box center [918, 504] width 108 height 27
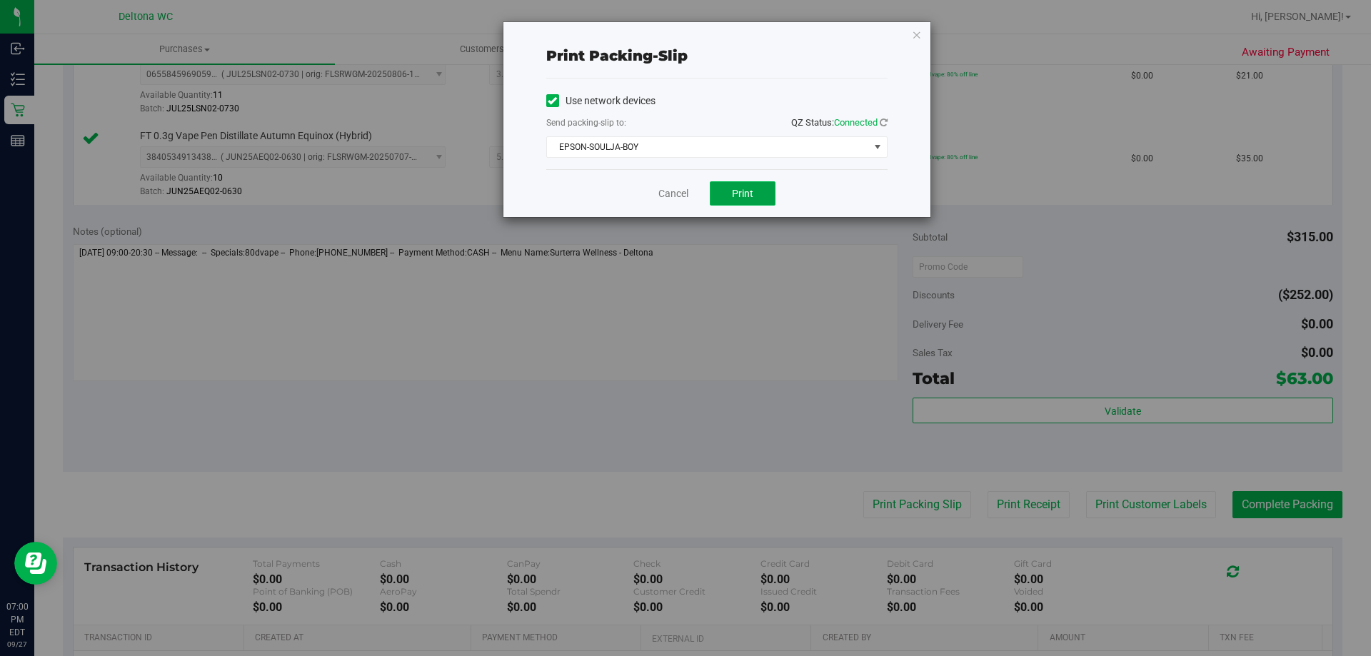
click at [761, 194] on button "Print" at bounding box center [743, 193] width 66 height 24
click at [648, 194] on div "Cancel Print" at bounding box center [716, 193] width 341 height 48
click at [666, 194] on link "Cancel" at bounding box center [674, 193] width 30 height 15
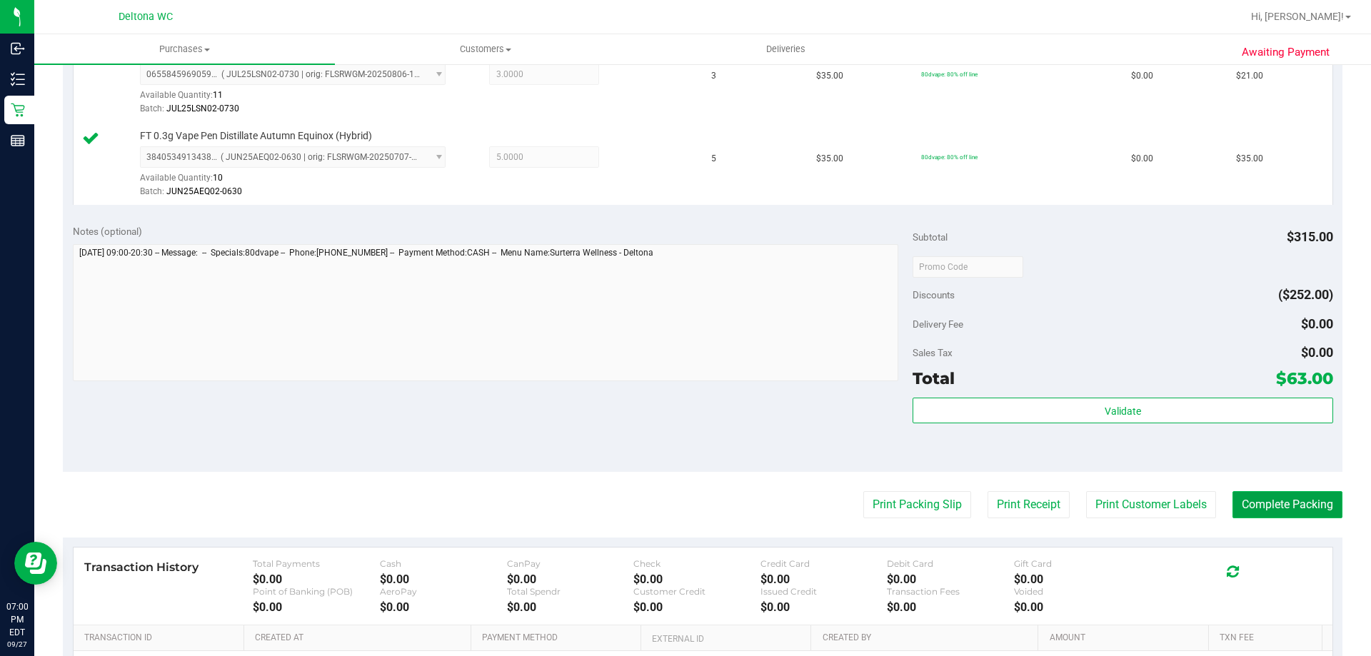
click at [1241, 499] on button "Complete Packing" at bounding box center [1288, 504] width 110 height 27
